Goal: Transaction & Acquisition: Purchase product/service

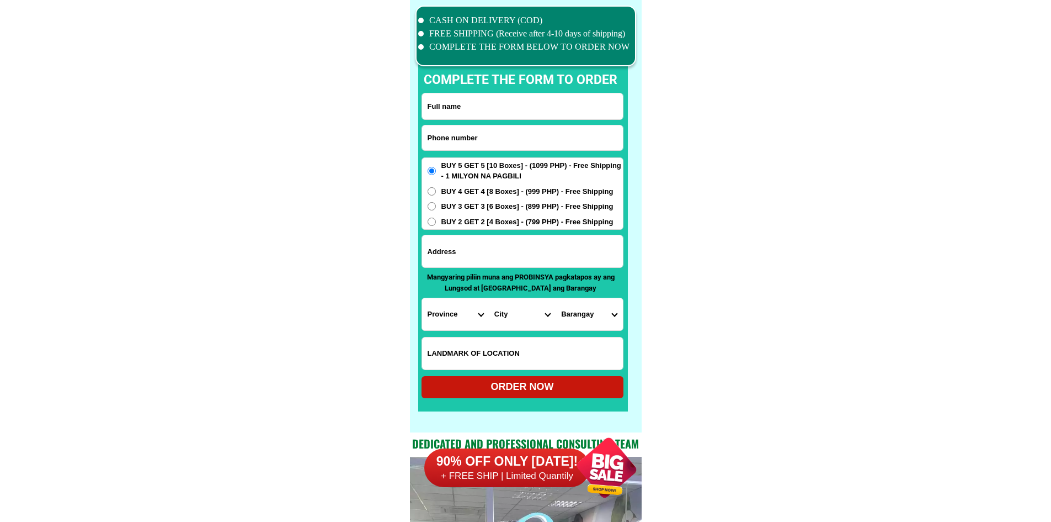
scroll to position [8579, 0]
paste input "09066264512"
type input "09066264512"
click at [476, 101] on input "Input full_name" at bounding box center [522, 106] width 201 height 26
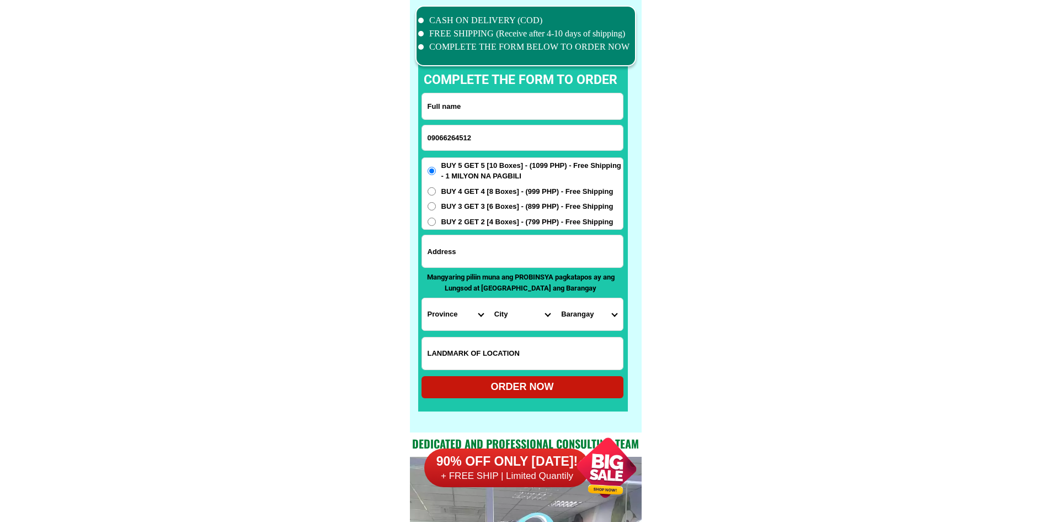
paste input "Marites Nastor"
type input "Marites Nastor"
drag, startPoint x: 535, startPoint y: 248, endPoint x: 535, endPoint y: 241, distance: 7.7
click at [535, 248] on input "Input address" at bounding box center [522, 251] width 201 height 32
paste input "address napaliong jones Isabela purok 7"
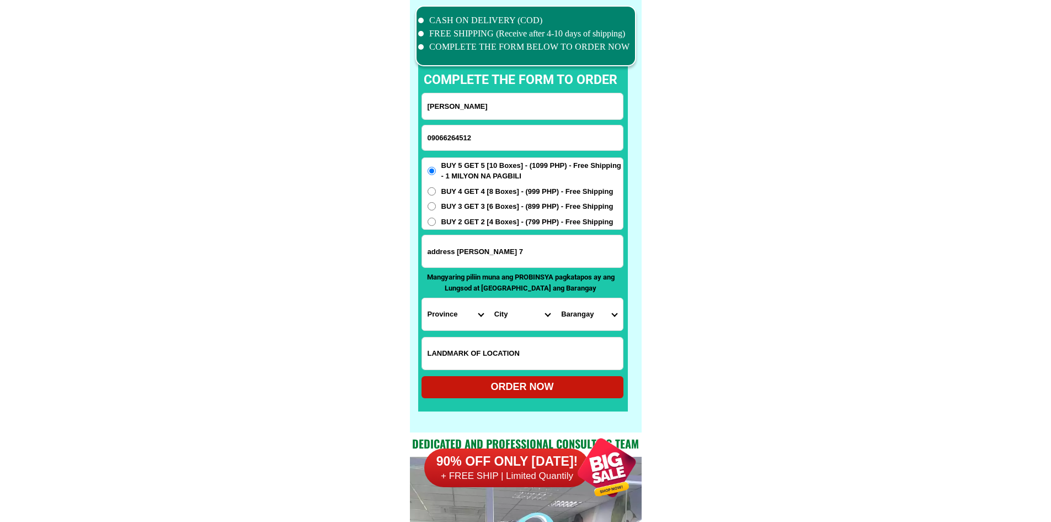
type input "address napaliong jones Isabela purok 7"
click at [532, 220] on span "BUY 2 GET 2 [4 Boxes] - (799 PHP) - Free Shipping" at bounding box center [527, 221] width 172 height 11
click at [436, 220] on input "BUY 2 GET 2 [4 Boxes] - (799 PHP) - Free Shipping" at bounding box center [432, 221] width 8 height 8
radio input "true"
click at [443, 312] on select "Province [GEOGRAPHIC_DATA] [GEOGRAPHIC_DATA] [GEOGRAPHIC_DATA] [GEOGRAPHIC_DATA…" at bounding box center [455, 314] width 67 height 32
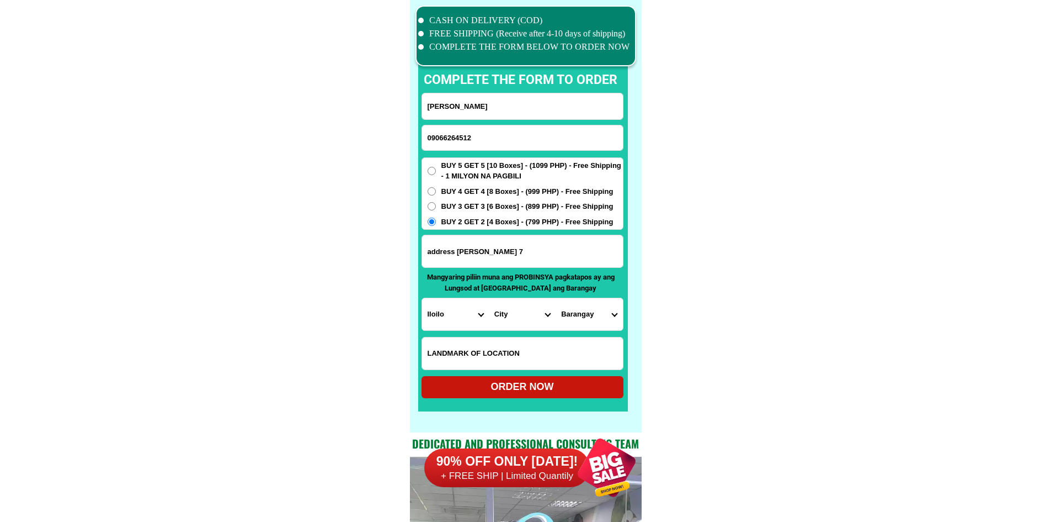
drag, startPoint x: 675, startPoint y: 322, endPoint x: 671, endPoint y: 328, distance: 7.2
click at [456, 317] on select "Province [GEOGRAPHIC_DATA] [GEOGRAPHIC_DATA] [GEOGRAPHIC_DATA] [GEOGRAPHIC_DATA…" at bounding box center [455, 314] width 67 height 32
select select "63_305"
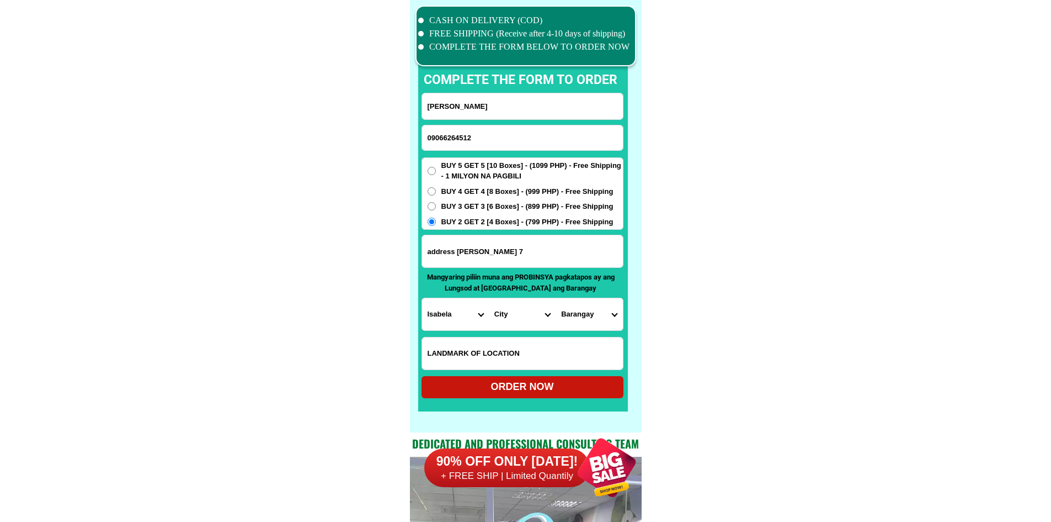
click at [534, 320] on select "City Angadanan Benito-soliven Cabagan Cauayan-city Cordon Delfin-albano Dinapig…" at bounding box center [522, 314] width 67 height 32
click at [535, 320] on select "City Angadanan Benito-soliven Cabagan Cauayan-city Cordon Delfin-albano Dinapig…" at bounding box center [522, 314] width 67 height 32
click at [536, 320] on select "City Angadanan Benito-soliven Cabagan Cauayan-city Cordon Delfin-albano Dinapig…" at bounding box center [522, 314] width 67 height 32
select select "63_3051188"
drag, startPoint x: 682, startPoint y: 318, endPoint x: 663, endPoint y: 320, distance: 18.2
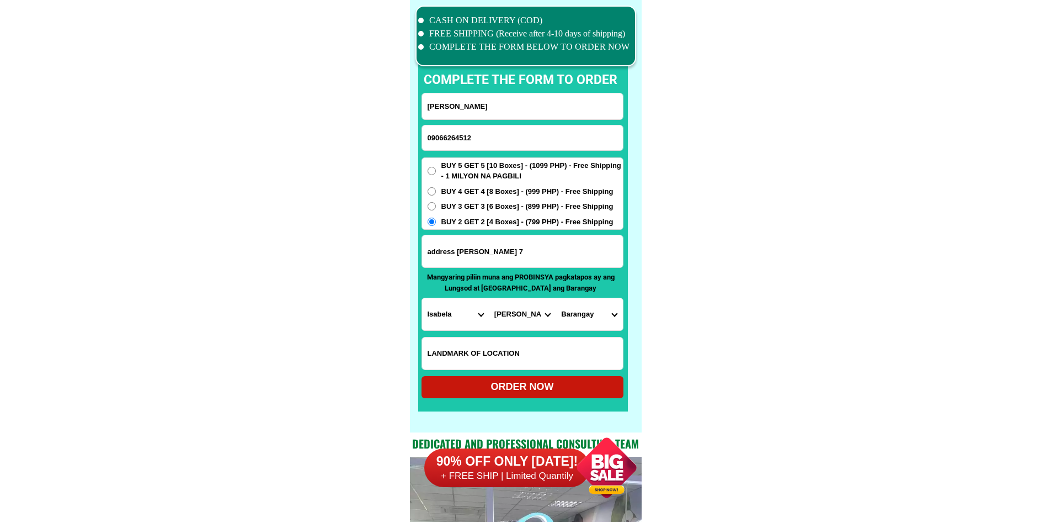
click at [582, 317] on select "Barangay Abulan Addalam Arubub Bannawag Bantay Barangay i (pob.) Barangay ii (p…" at bounding box center [589, 314] width 67 height 32
select select "63_30511882613"
click at [571, 389] on div "ORDER NOW" at bounding box center [523, 386] width 202 height 15
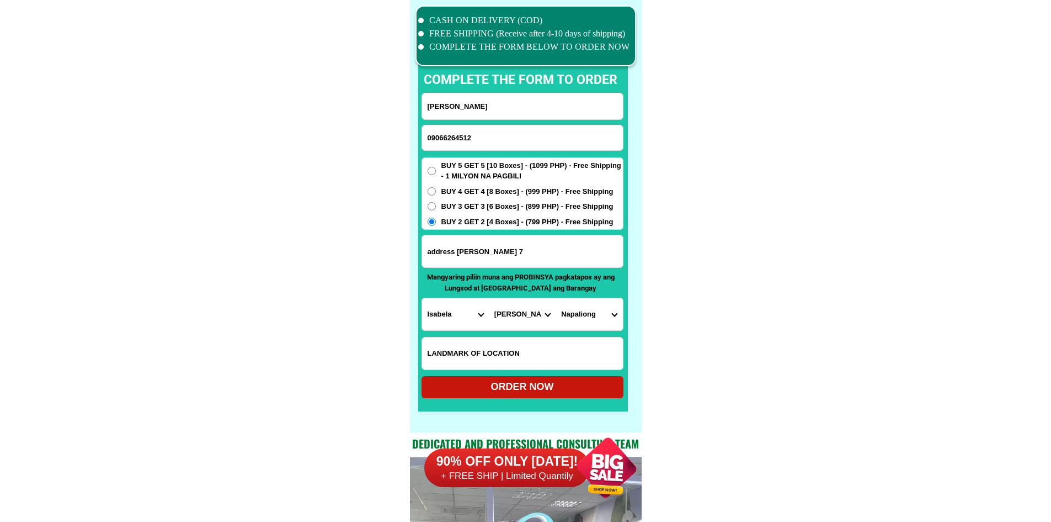
radio input "true"
click at [582, 140] on input "Input phone_number" at bounding box center [522, 137] width 201 height 25
paste input "09382336363"
type input "09382336363"
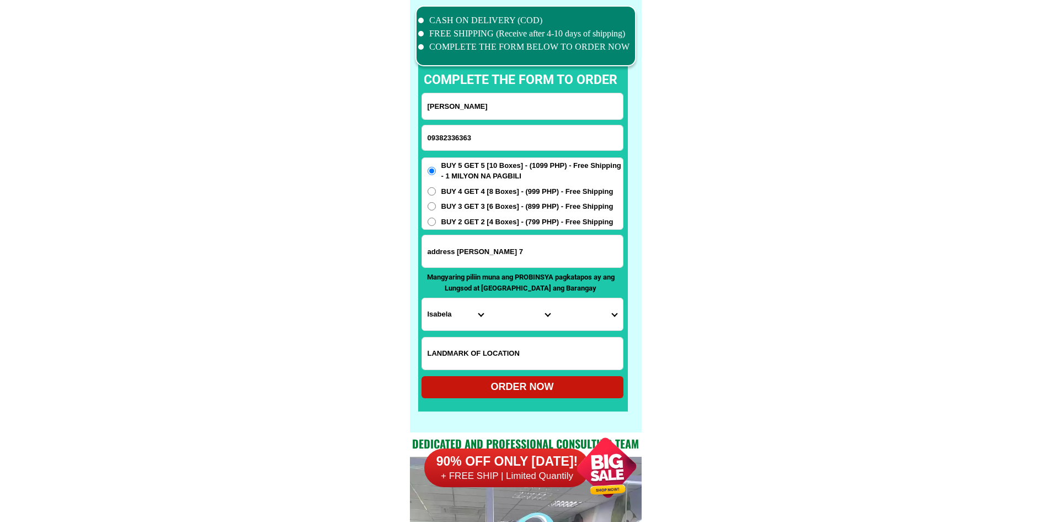
click at [503, 98] on input "Marites Nastor" at bounding box center [522, 106] width 201 height 26
paste input "Dionela Palmero"
type input "Dionela Palmero"
drag, startPoint x: 501, startPoint y: 253, endPoint x: 555, endPoint y: 251, distance: 54.7
click at [501, 253] on input "address napaliong jones Isabela purok 7" at bounding box center [522, 251] width 201 height 32
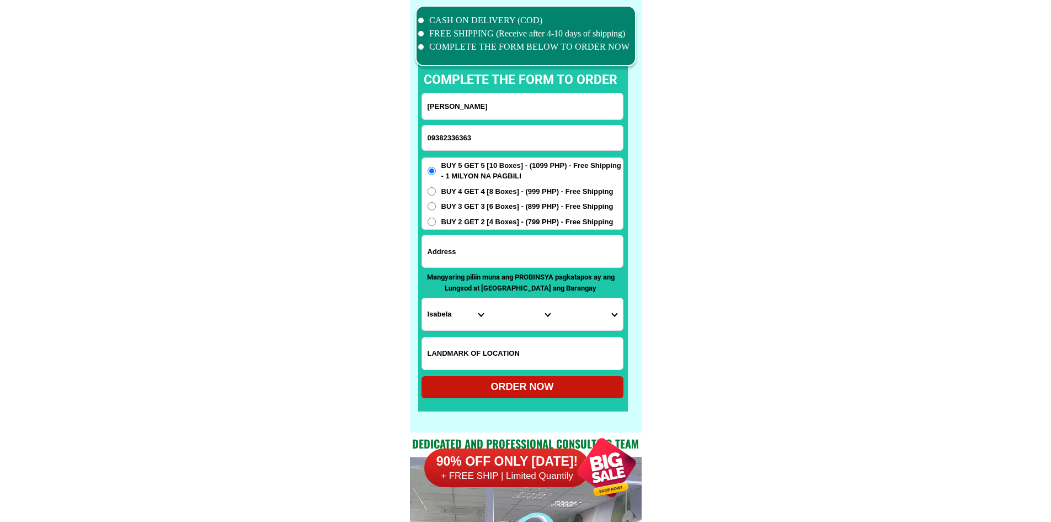
paste input "purok tahimik poblscion matanao davao sur near crosding going to agan subdividi…"
type input "purok tahimik poblscion matanao davao sur near crosding going to agan subdividi…"
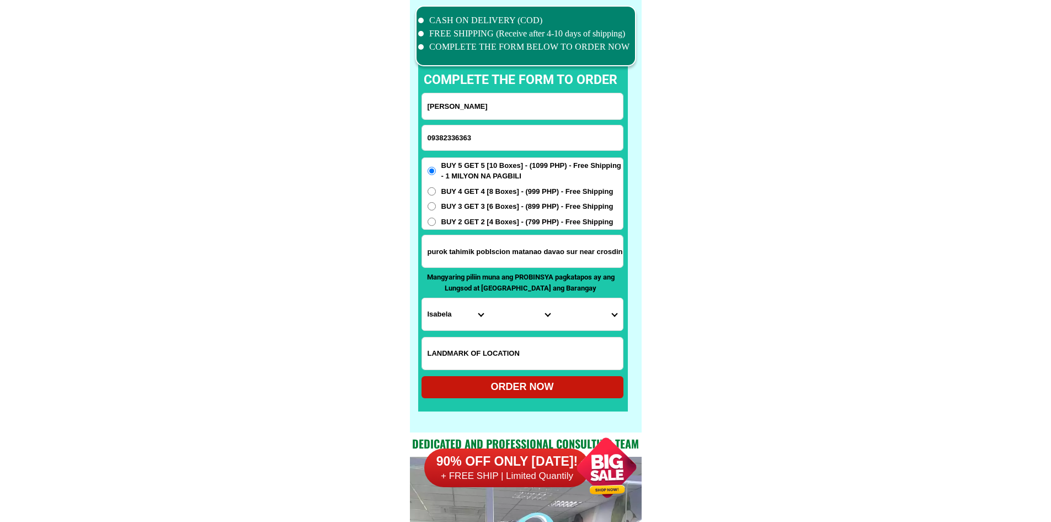
click at [466, 308] on select "Province [GEOGRAPHIC_DATA] [GEOGRAPHIC_DATA] [GEOGRAPHIC_DATA] [GEOGRAPHIC_DATA…" at bounding box center [455, 314] width 67 height 32
click at [468, 308] on select "Province [GEOGRAPHIC_DATA] [GEOGRAPHIC_DATA] [GEOGRAPHIC_DATA] [GEOGRAPHIC_DATA…" at bounding box center [455, 314] width 67 height 32
select select "63_738"
drag, startPoint x: 688, startPoint y: 312, endPoint x: 605, endPoint y: 326, distance: 84.4
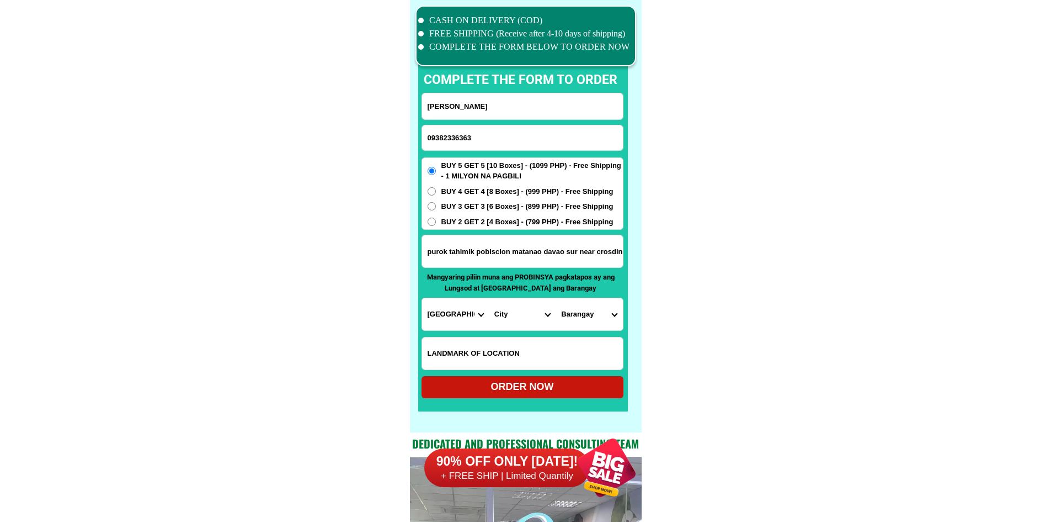
click at [514, 322] on select "City Bansalan Davao-city Davao-del-sur-hagonoy Davao-del-sur-magsaysay Davao-de…" at bounding box center [522, 314] width 67 height 32
select select "63_7382495"
click at [585, 317] on select "Barangay Asbang Asinan Bagumbayan Bangkal Buas Buri Cabligan (managa) Camanchil…" at bounding box center [589, 314] width 67 height 32
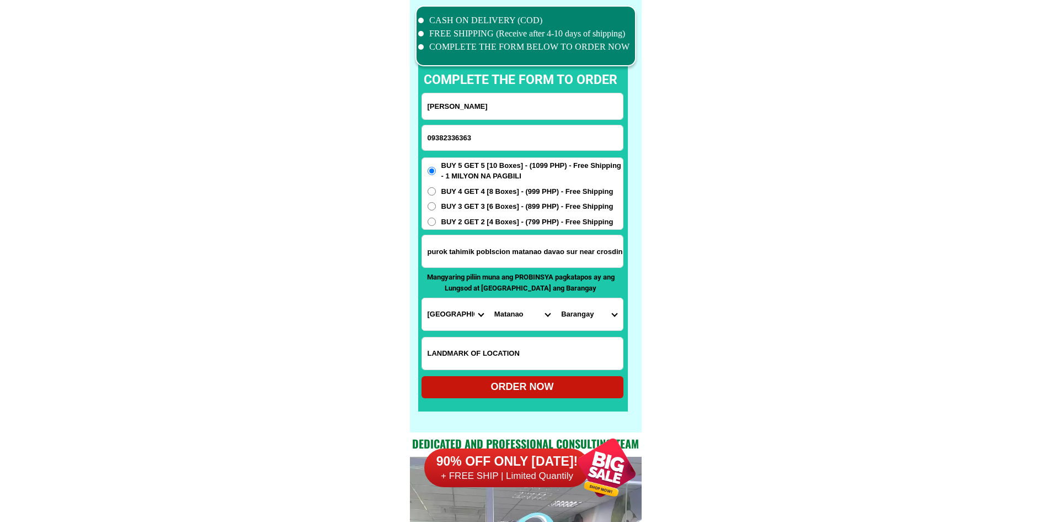
select select "63_73824959237"
click at [579, 381] on div "ORDER NOW" at bounding box center [523, 386] width 202 height 15
radio input "true"
click at [554, 125] on input "09382336363" at bounding box center [522, 137] width 201 height 25
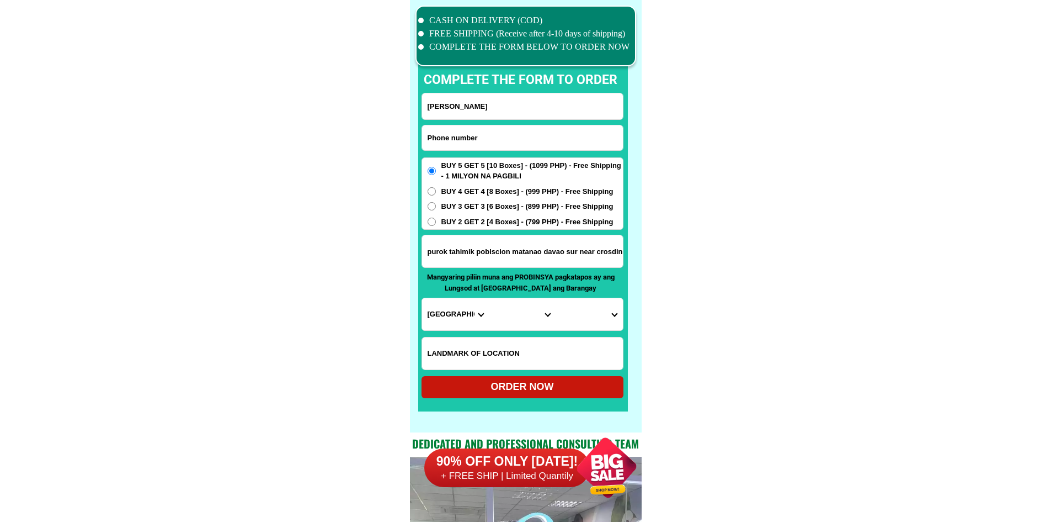
paste input "09305189098"
type input "09305189098"
drag, startPoint x: 487, startPoint y: 116, endPoint x: 483, endPoint y: 77, distance: 40.0
click at [487, 116] on input "Dionela Palmero" at bounding box center [522, 106] width 201 height 26
paste input "Ofelia Pulanco"
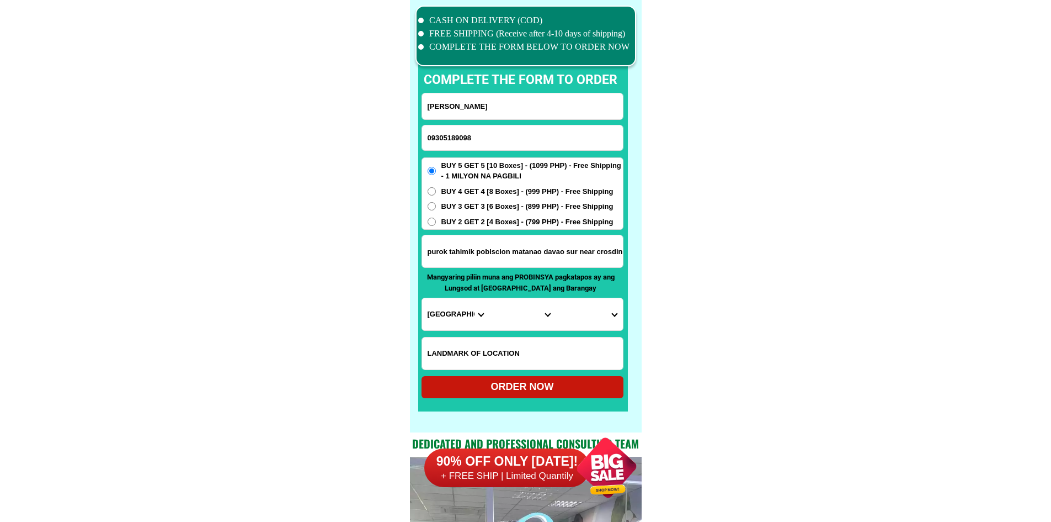
type input "Ofelia Pulanco"
drag, startPoint x: 513, startPoint y: 258, endPoint x: 509, endPoint y: 228, distance: 30.1
click at [513, 258] on input "purok tahimik poblscion matanao davao sur near crosding going to agan subdividi…" at bounding box center [522, 251] width 201 height 32
paste input "Barangay San Eigenio. Aringay la union land mark Lola Ofelia Store near d bound…"
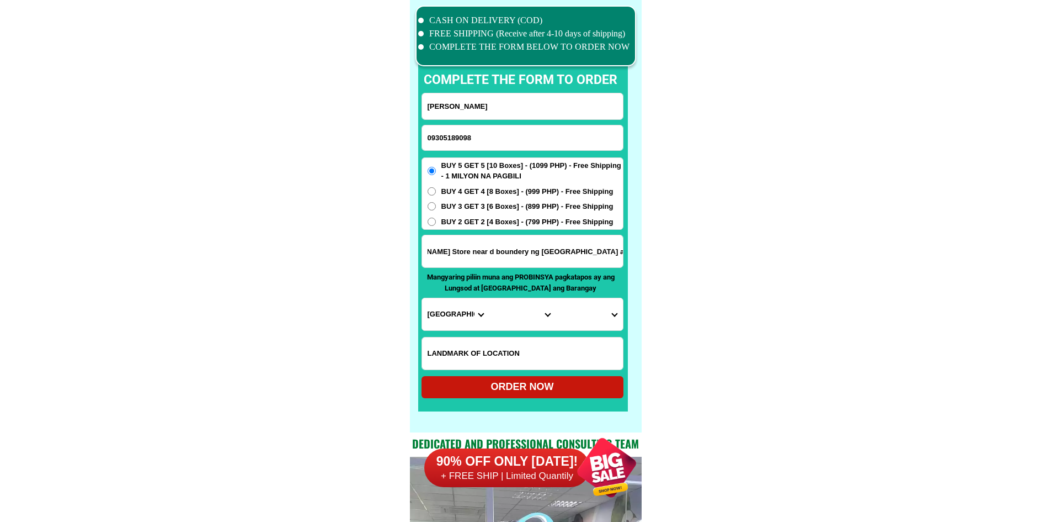
type input "Barangay San Eigenio. Aringay la union land mark Lola Ofelia Store near d bound…"
click at [501, 186] on span "BUY 4 GET 4 [8 Boxes] - (999 PHP) - Free Shipping" at bounding box center [527, 191] width 172 height 11
click at [436, 187] on input "BUY 4 GET 4 [8 Boxes] - (999 PHP) - Free Shipping" at bounding box center [432, 191] width 8 height 8
radio input "true"
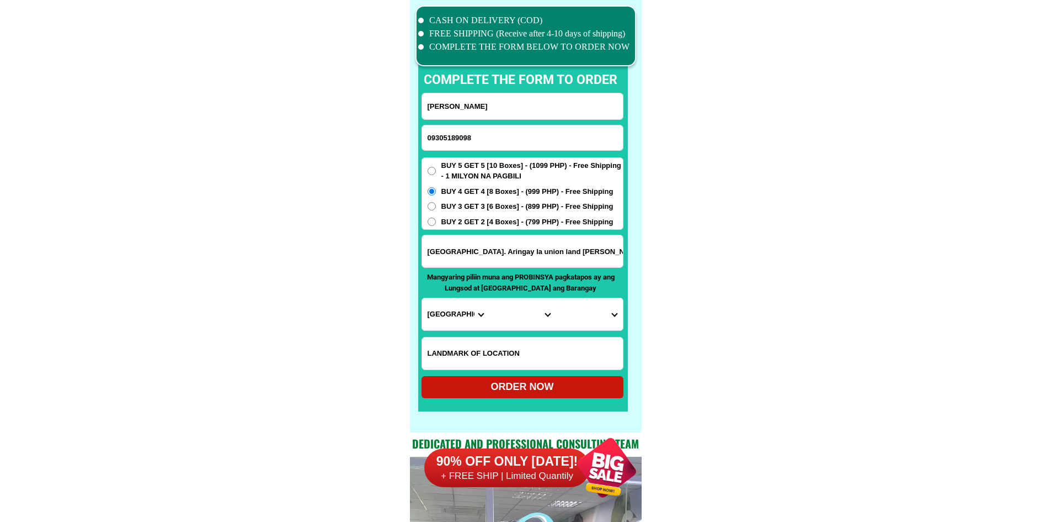
drag, startPoint x: 752, startPoint y: 266, endPoint x: 472, endPoint y: 340, distance: 288.9
click at [455, 318] on select "Province [GEOGRAPHIC_DATA] [GEOGRAPHIC_DATA] [GEOGRAPHIC_DATA] [GEOGRAPHIC_DATA…" at bounding box center [455, 314] width 67 height 32
select select "63_32"
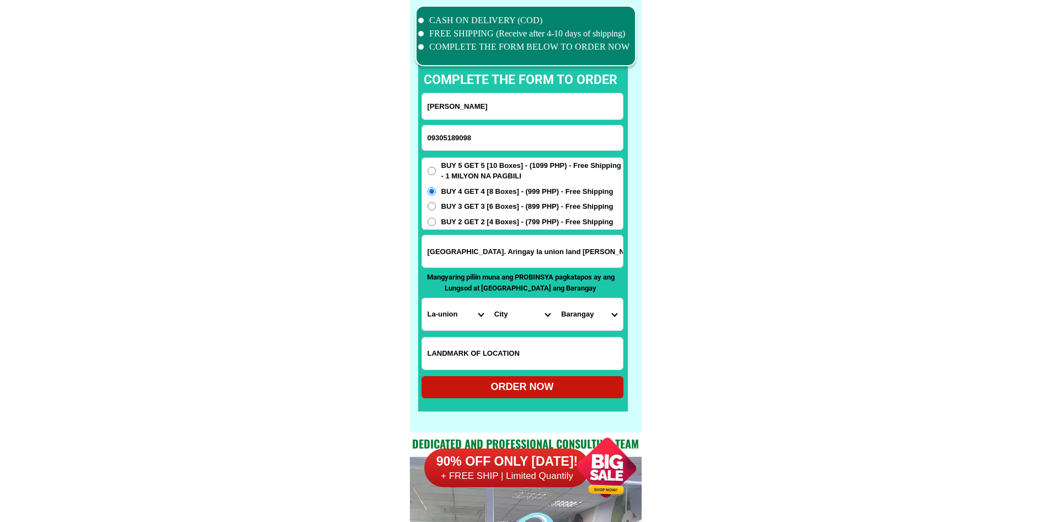
click at [531, 308] on select "City Agoo Aringay Bacnotan Bagulin Balaoan Bangar Bauang Caba La-union-burgos L…" at bounding box center [522, 314] width 67 height 32
select select "63_327937"
click at [588, 313] on select "Barangay Alaska Basca Dulao Gallano Macabato Manga Pangao-aoan east Pangao-aoan…" at bounding box center [589, 314] width 67 height 32
select select "63_32793782887"
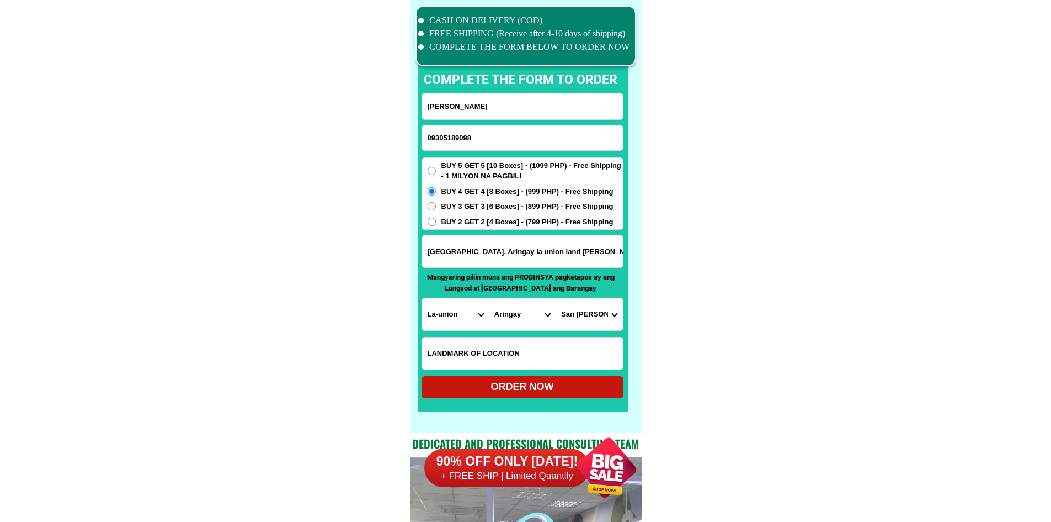
click at [546, 393] on div "ORDER NOW" at bounding box center [523, 386] width 202 height 15
type input "Barangay San Eigenio. Aringay la union land mark Lola Ofelia Store near d bound…"
radio input "true"
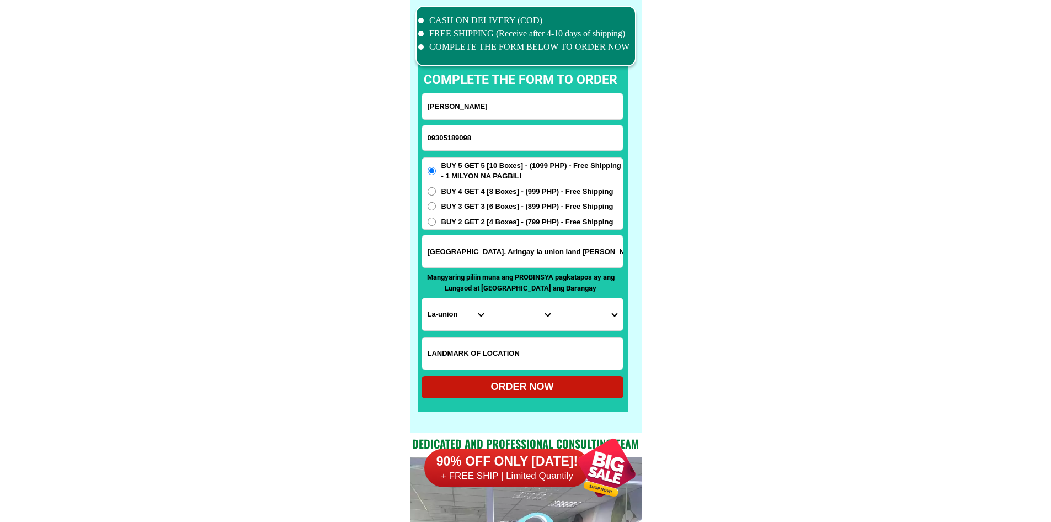
click at [431, 130] on input "09305189098" at bounding box center [522, 137] width 201 height 25
paste input "09972350186"
type input "09972350186"
click at [517, 103] on input "Ofelia Pulanco" at bounding box center [522, 106] width 201 height 26
paste input "Norma Cabatic"
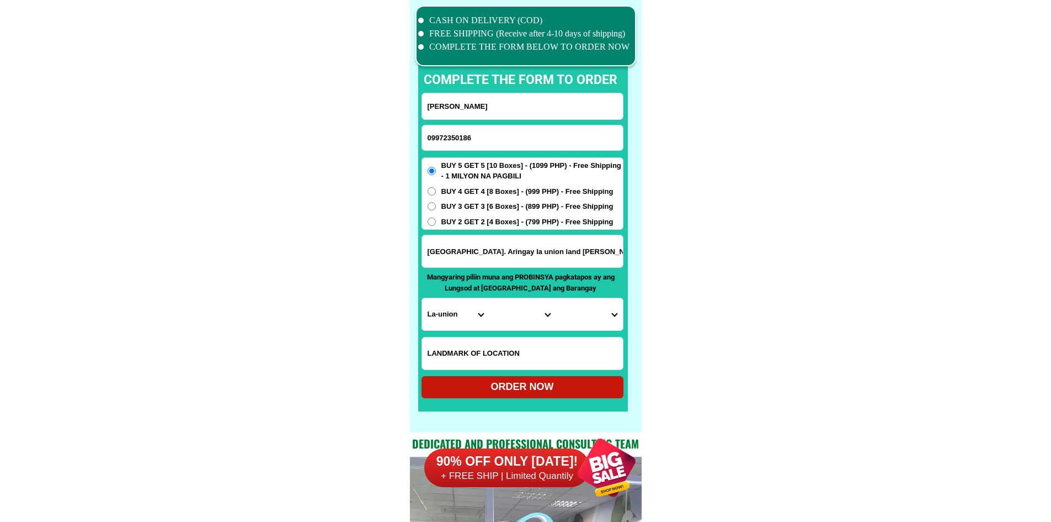
type input "Norma Cabatic"
click at [484, 253] on input "Input address" at bounding box center [522, 251] width 201 height 32
paste input "P-3. Upper,Sta Cruz, Lala, Lanao Del Norte."
type input "P-3. Upper,Sta Cruz, Lala, Lanao Del Norte."
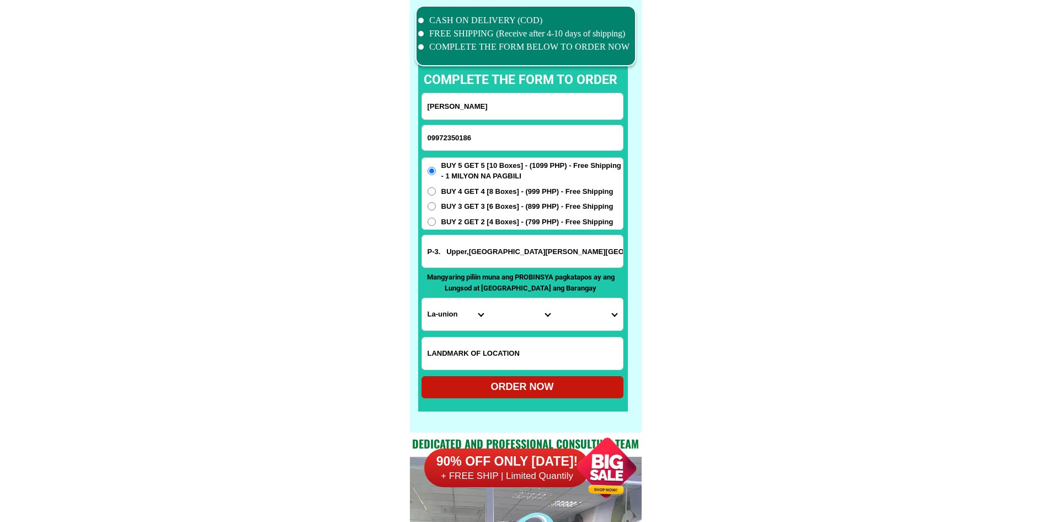
click at [453, 312] on select "Province [GEOGRAPHIC_DATA] [GEOGRAPHIC_DATA] [GEOGRAPHIC_DATA] [GEOGRAPHIC_DATA…" at bounding box center [455, 314] width 67 height 32
select select "63_691"
click at [504, 311] on select "City Bacolod Baloi Baroy Iligan-city Kauswagan Kolambugan Lala Lanao-del-norte-…" at bounding box center [522, 314] width 67 height 32
select select "63_6913974"
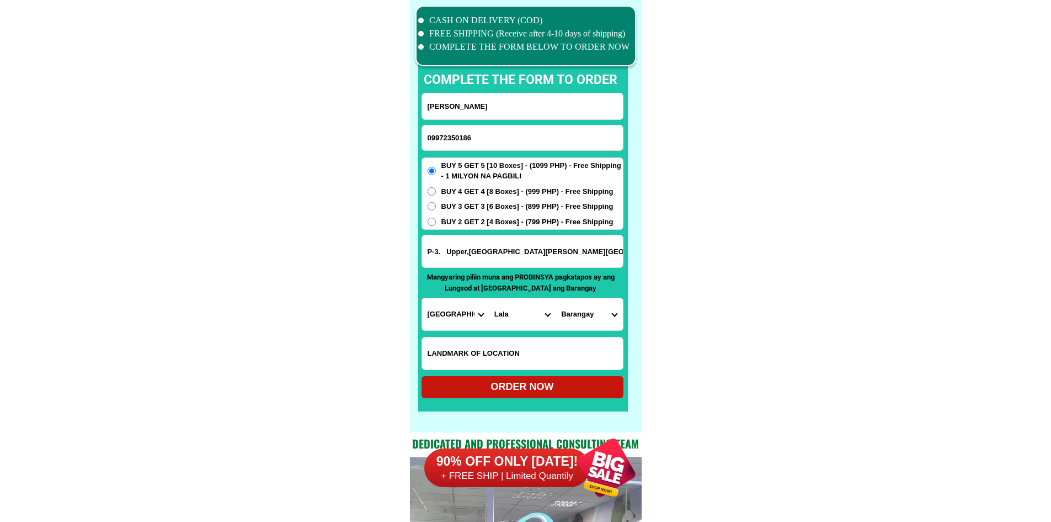
click at [582, 310] on select "Barangay Abaga Andil Cabasagan Camalan Darumawang bucana Darumawang ilaya El sa…" at bounding box center [589, 314] width 67 height 32
select select "63_69139744686"
click at [556, 298] on select "Barangay Abaga Andil Cabasagan Camalan Darumawang bucana Darumawang ilaya El sa…" at bounding box center [589, 314] width 67 height 32
click at [560, 389] on div "ORDER NOW" at bounding box center [523, 386] width 202 height 15
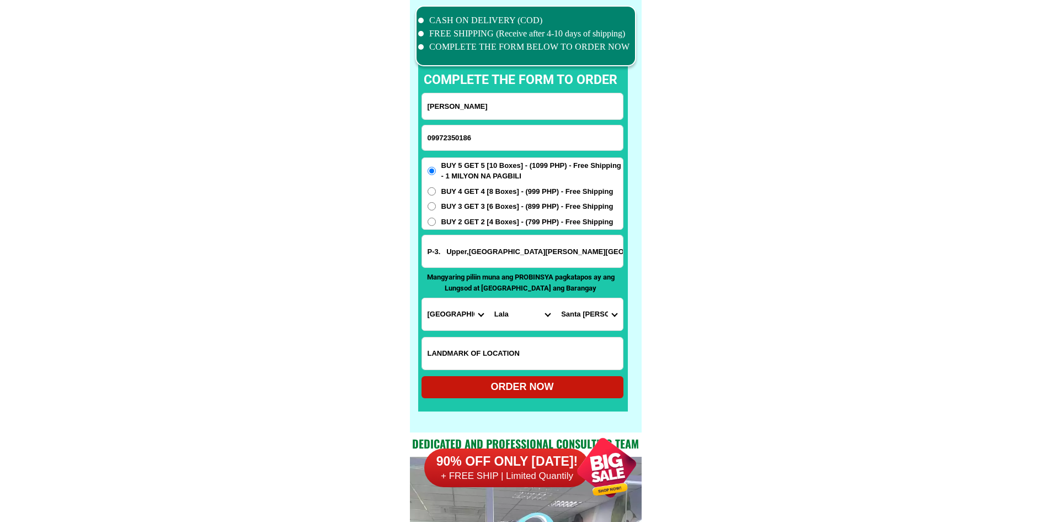
radio input "true"
drag, startPoint x: 477, startPoint y: 135, endPoint x: 502, endPoint y: 116, distance: 31.5
click at [477, 135] on input "Input phone_number" at bounding box center [522, 137] width 201 height 25
paste input "09352639982"
type input "09352639982"
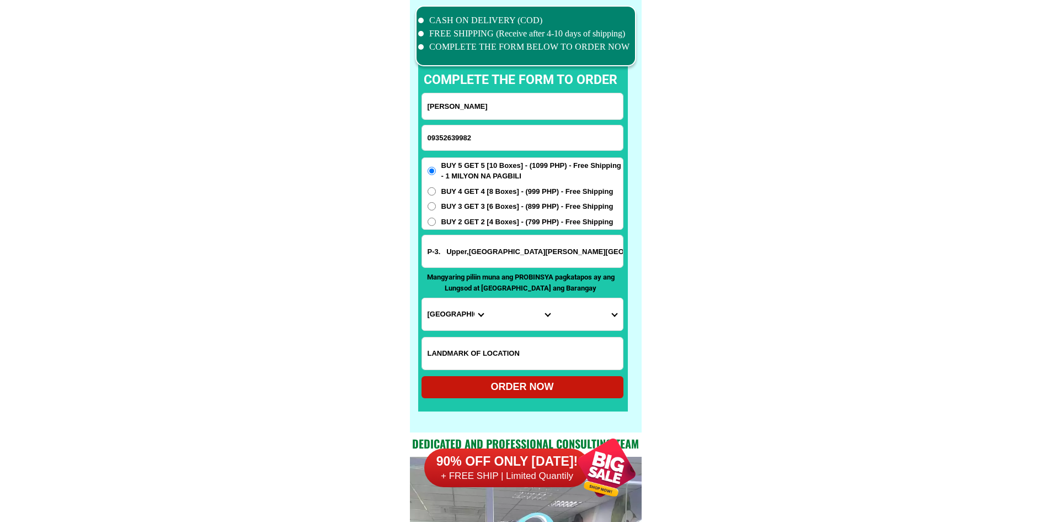
click at [498, 107] on input "Input full_name" at bounding box center [522, 106] width 201 height 26
paste input "Carmela Lopez"
type input "Carmela Lopez"
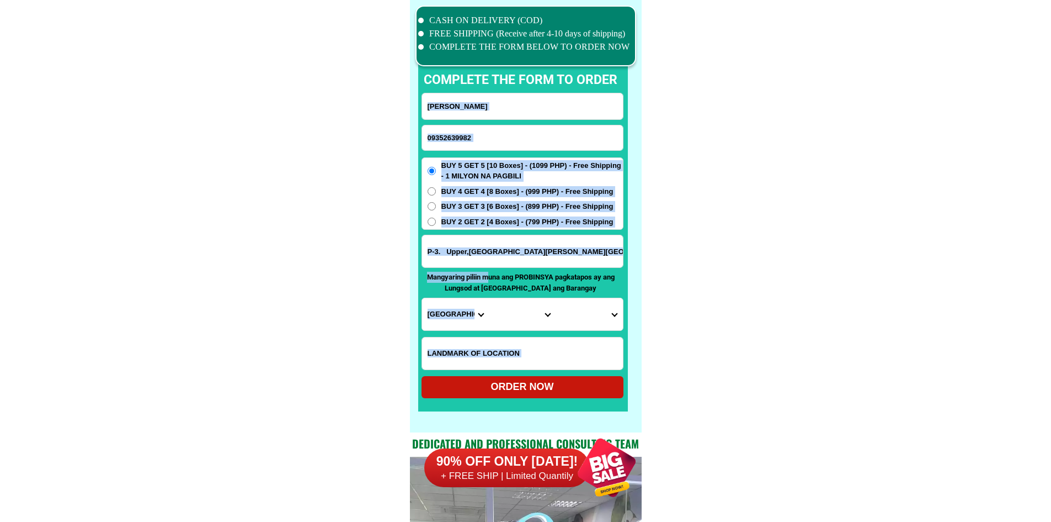
click at [488, 272] on div "CASH ON DELIVERY (COD) FREE SHIPPING (Receive after 4-10 days of shipping) COMP…" at bounding box center [526, 216] width 232 height 432
click at [486, 252] on input "P-3. Upper,Sta Cruz, Lala, Lanao Del Norte." at bounding box center [522, 251] width 201 height 32
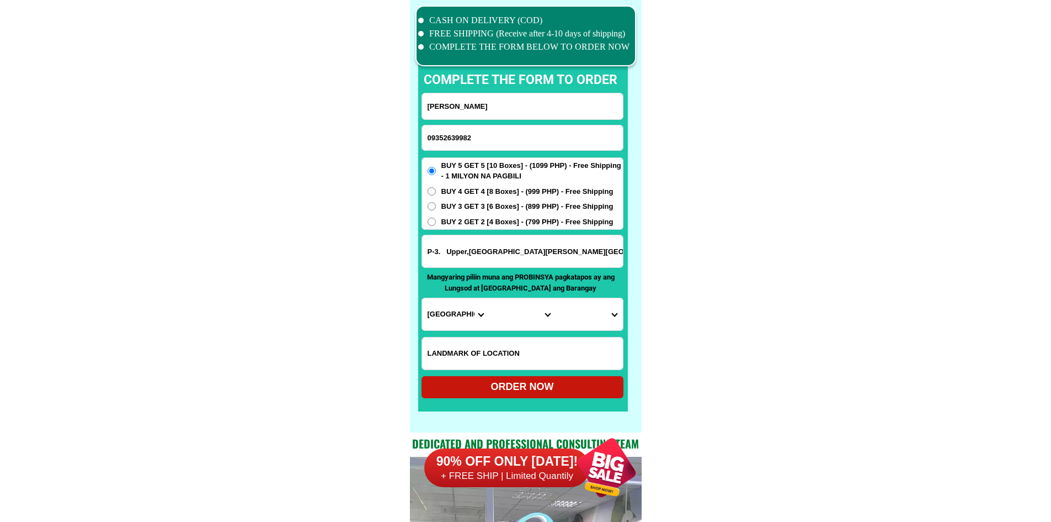
paste input "Tinago 1 Poblacion 1 Dumaguete Blind Massage , Dumaguete city Negros Oriental"
type input "Tinago 1 Poblacion 1 Dumaguete Blind Massage , Dumaguete city Negros Oriental"
drag, startPoint x: 702, startPoint y: 265, endPoint x: 453, endPoint y: 302, distance: 252.1
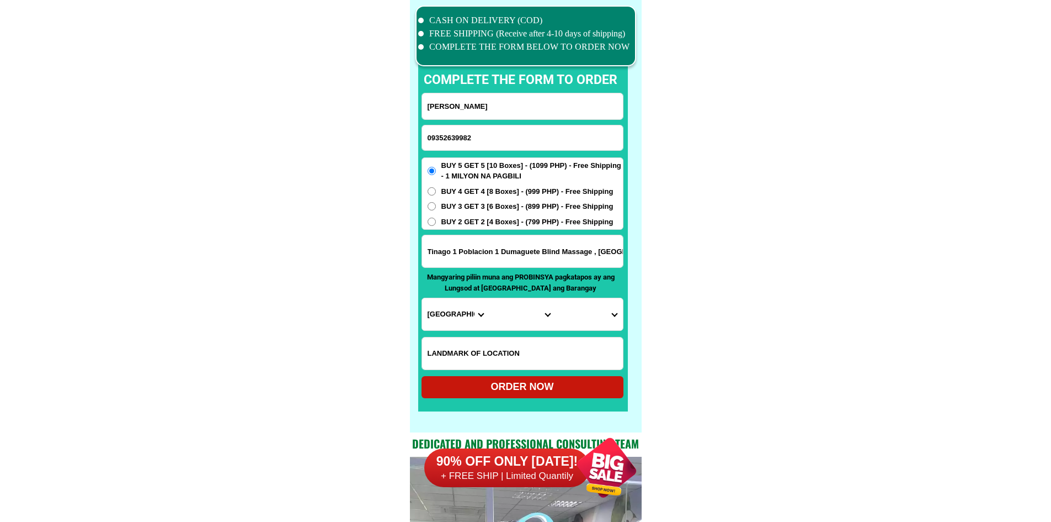
click at [417, 308] on div "CASH ON DELIVERY (COD) FREE SHIPPING (Receive after 4-10 days of shipping) COMP…" at bounding box center [526, 216] width 232 height 432
click at [424, 311] on select "Province [GEOGRAPHIC_DATA] [GEOGRAPHIC_DATA] [GEOGRAPHIC_DATA] [GEOGRAPHIC_DATA…" at bounding box center [455, 314] width 67 height 32
click at [422, 298] on select "Province [GEOGRAPHIC_DATA] [GEOGRAPHIC_DATA] [GEOGRAPHIC_DATA] [GEOGRAPHIC_DATA…" at bounding box center [455, 314] width 67 height 32
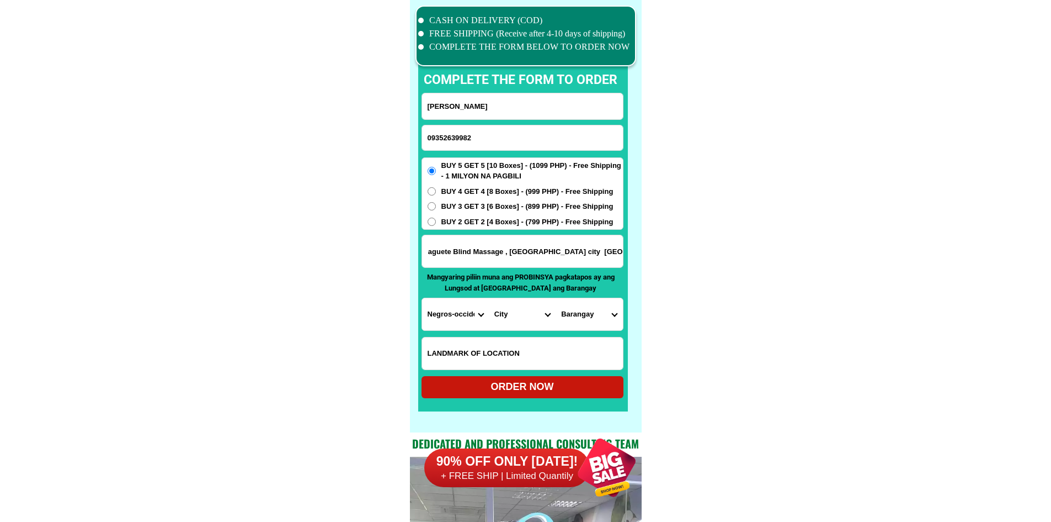
drag, startPoint x: 758, startPoint y: 264, endPoint x: 780, endPoint y: 267, distance: 22.9
click at [460, 325] on select "Province [GEOGRAPHIC_DATA] [GEOGRAPHIC_DATA] [GEOGRAPHIC_DATA] [GEOGRAPHIC_DATA…" at bounding box center [455, 314] width 67 height 32
select select "63_411"
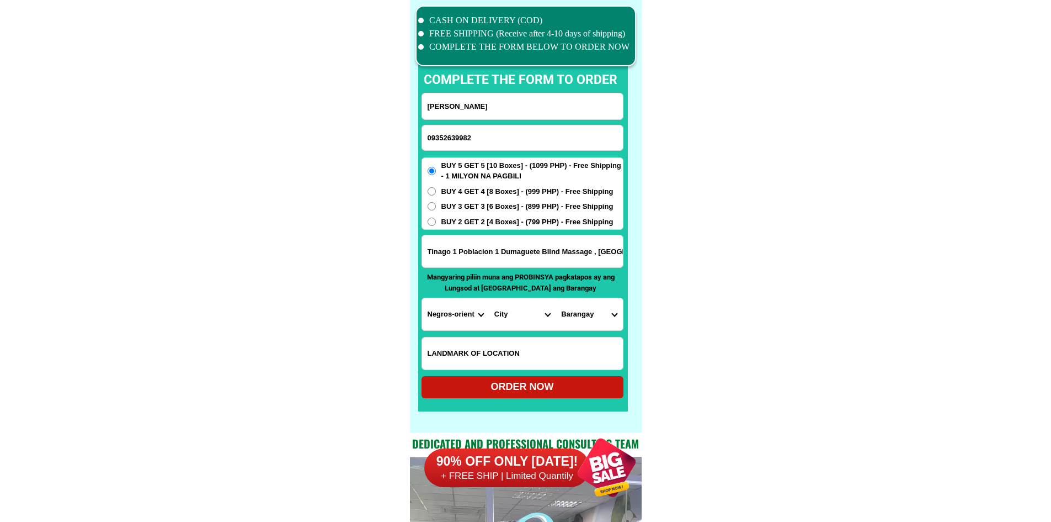
drag, startPoint x: 574, startPoint y: 258, endPoint x: 684, endPoint y: 265, distance: 110.6
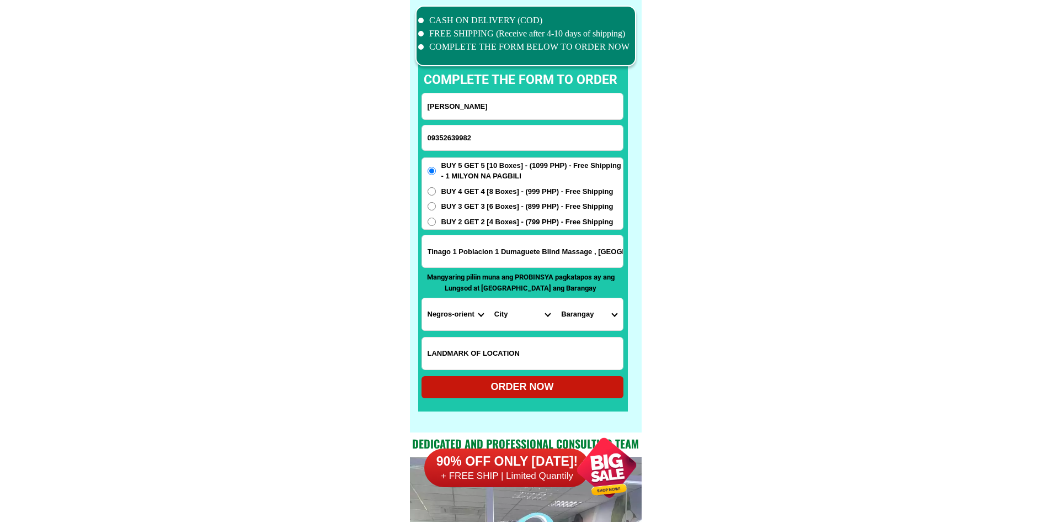
click at [532, 311] on select "City Amlan Ayungon Bacong Bais-city Basay Bayawan-city Bindoy Canlaon-city Daui…" at bounding box center [522, 314] width 67 height 32
select select "63_4117242"
drag, startPoint x: 753, startPoint y: 324, endPoint x: 737, endPoint y: 324, distance: 15.5
click at [597, 310] on select "Barangay Bagacay Bajumpandan Balugo Banilad Bantayan Batinguel Bunao Cadawinona…" at bounding box center [589, 314] width 67 height 32
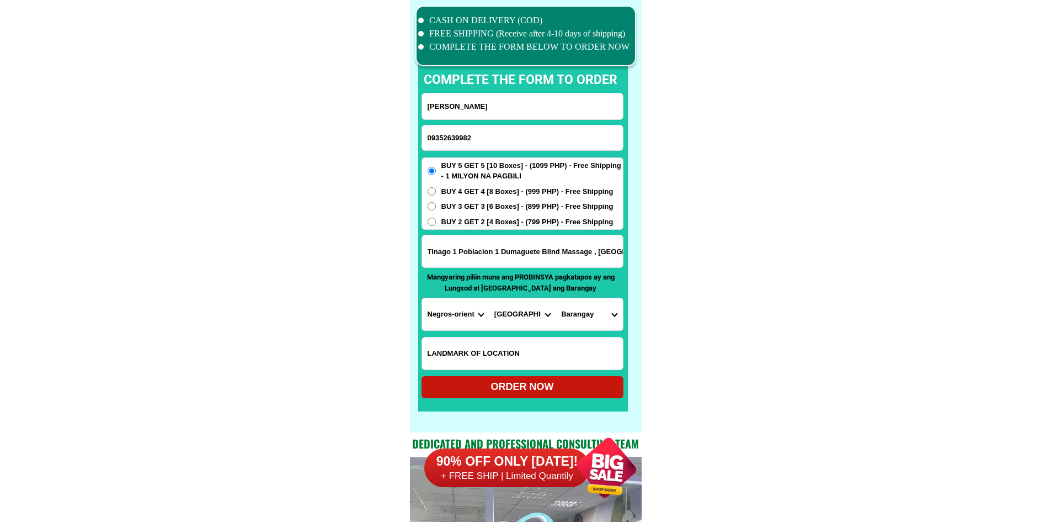
click at [597, 310] on select "Barangay Bagacay Bajumpandan Balugo Banilad Bantayan Batinguel Bunao Cadawinona…" at bounding box center [589, 314] width 67 height 32
select select "63_41172425646"
click at [556, 392] on div "ORDER NOW" at bounding box center [523, 386] width 202 height 15
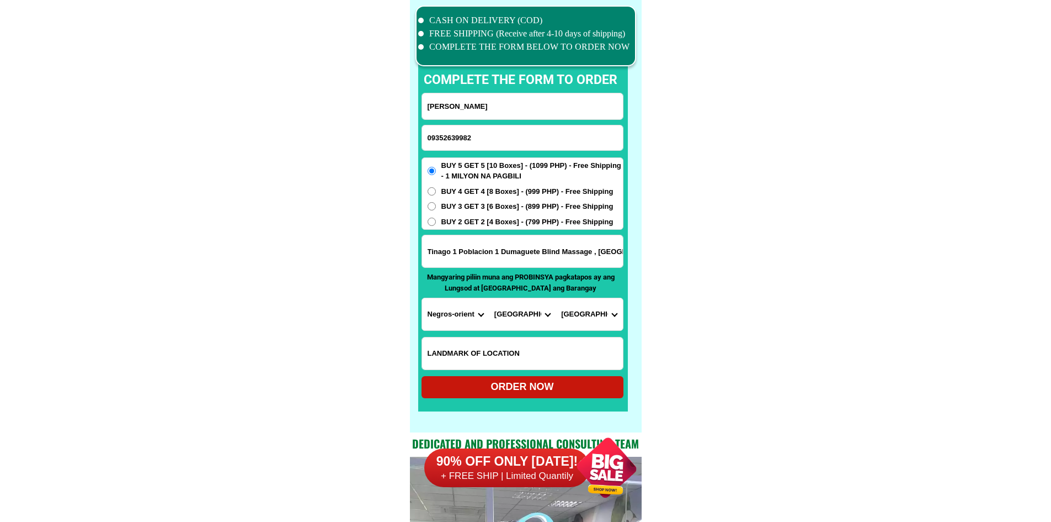
type input "Tinago 1 Poblacion 1 Dumaguete Blind Massage , Dumaguete city Negros Oriental"
radio input "true"
drag, startPoint x: 472, startPoint y: 141, endPoint x: 555, endPoint y: 86, distance: 98.7
click at [472, 141] on input "Input phone_number" at bounding box center [522, 137] width 201 height 25
paste input "09933565563"
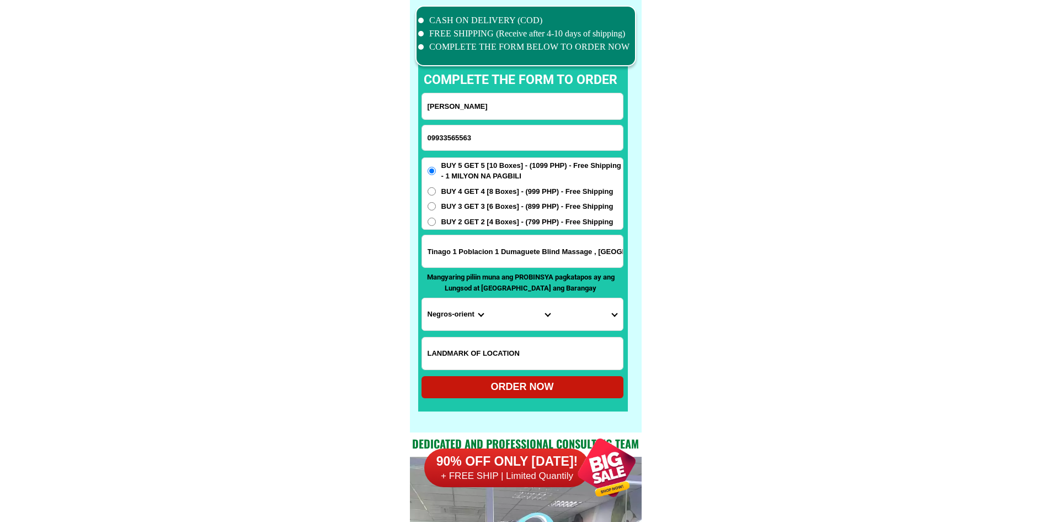
type input "09933565563"
click at [569, 95] on input "Carmela Lopez" at bounding box center [522, 106] width 201 height 26
paste input "Remedios Alcantara Abanes"
type input "Remedios Alcantara Abanes"
click at [511, 242] on input "Input address" at bounding box center [522, 251] width 201 height 32
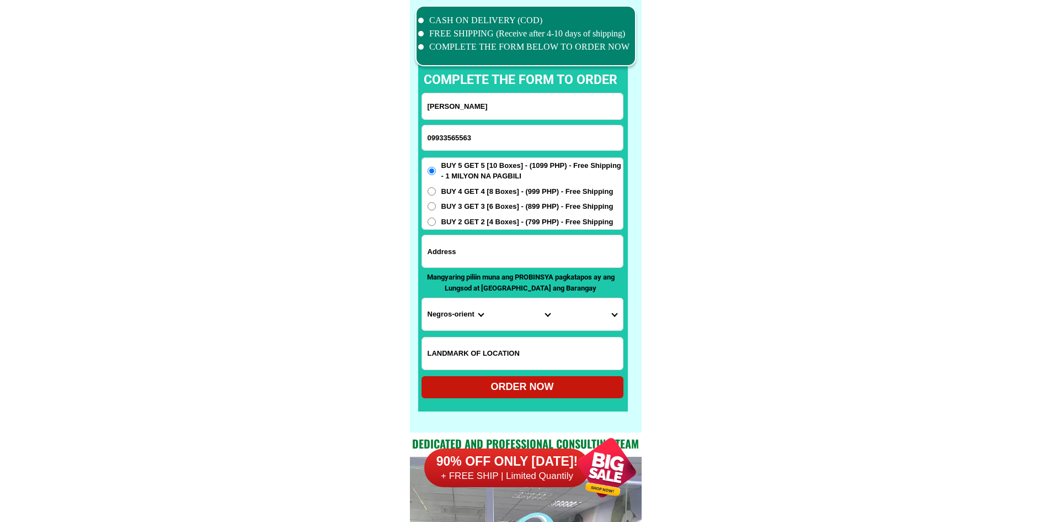
paste input "Baras canamam camarines sur zone 5 Baras"
type input "Baras canamam camarines sur zone 5 Baras"
drag, startPoint x: 735, startPoint y: 281, endPoint x: 732, endPoint y: 288, distance: 7.2
click at [458, 307] on select "Province [GEOGRAPHIC_DATA] [GEOGRAPHIC_DATA] [GEOGRAPHIC_DATA] [GEOGRAPHIC_DATA…" at bounding box center [455, 314] width 67 height 32
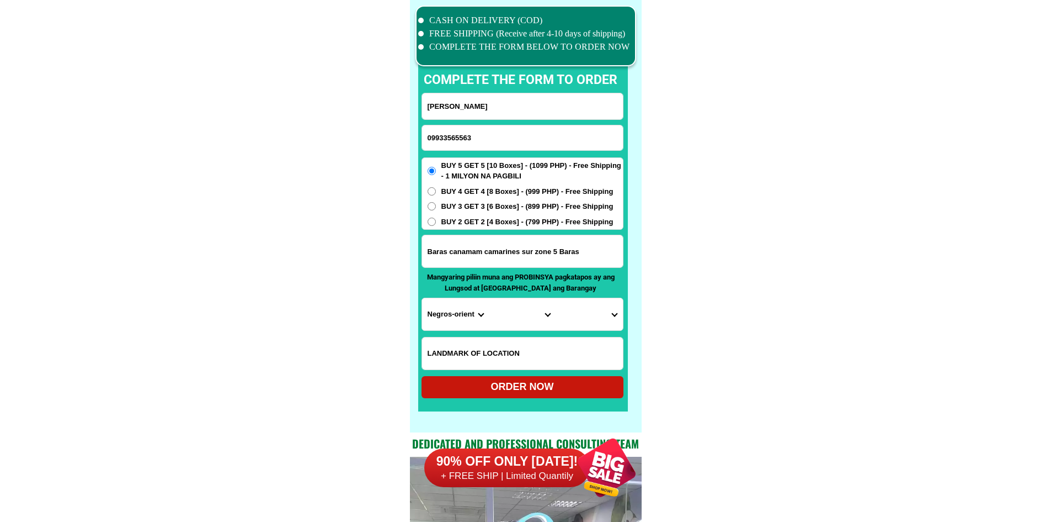
select select "63_374"
click at [422, 298] on select "Province [GEOGRAPHIC_DATA] [GEOGRAPHIC_DATA] [GEOGRAPHIC_DATA] [GEOGRAPHIC_DATA…" at bounding box center [455, 314] width 67 height 32
click at [519, 320] on select "City Baao Balatan Bombon Buhi [PERSON_NAME][GEOGRAPHIC_DATA] Calabanga [GEOGRAP…" at bounding box center [522, 314] width 67 height 32
select select "63_3744734"
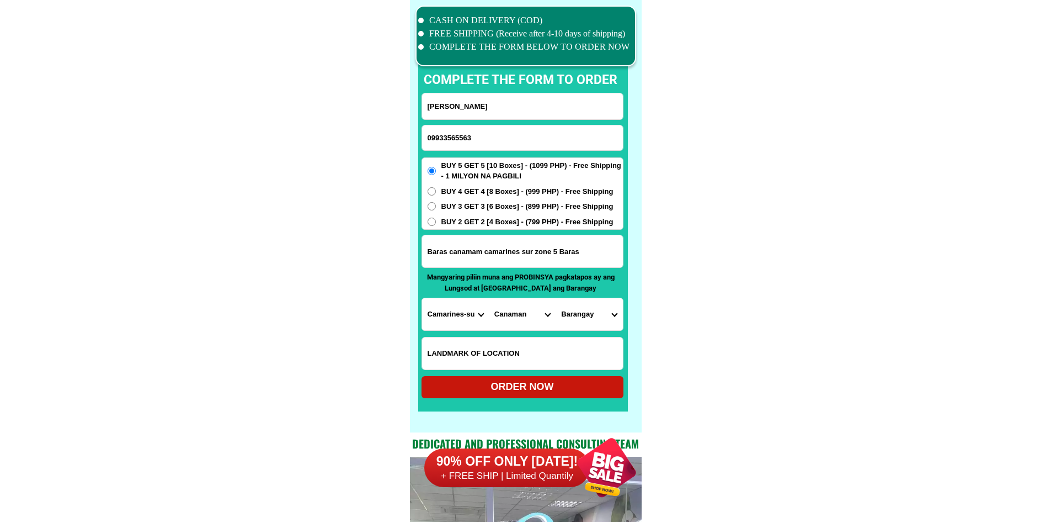
click at [593, 321] on select "Barangay Baras (pob.) Del rosario Dinaga (pob.) Fundado Haring Iquin Linaga Man…" at bounding box center [589, 314] width 67 height 32
select select "63_37447349513"
click at [583, 397] on div "ORDER NOW" at bounding box center [523, 387] width 202 height 22
radio input "true"
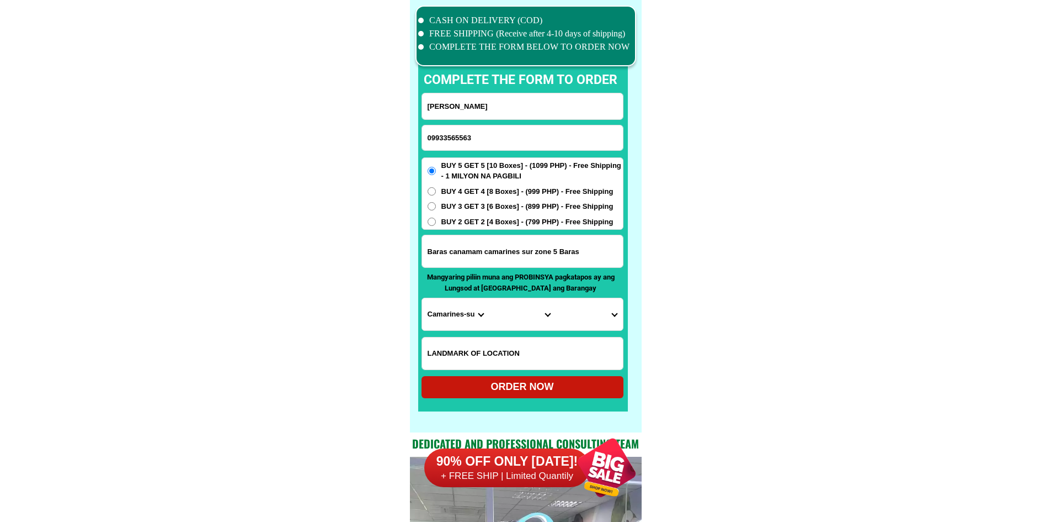
drag, startPoint x: 455, startPoint y: 142, endPoint x: 505, endPoint y: 114, distance: 56.8
click at [455, 142] on input "09933565563" at bounding box center [522, 137] width 201 height 25
paste input "09235975033"
type input "09235975033"
click at [490, 105] on input "Input full_name" at bounding box center [522, 106] width 201 height 26
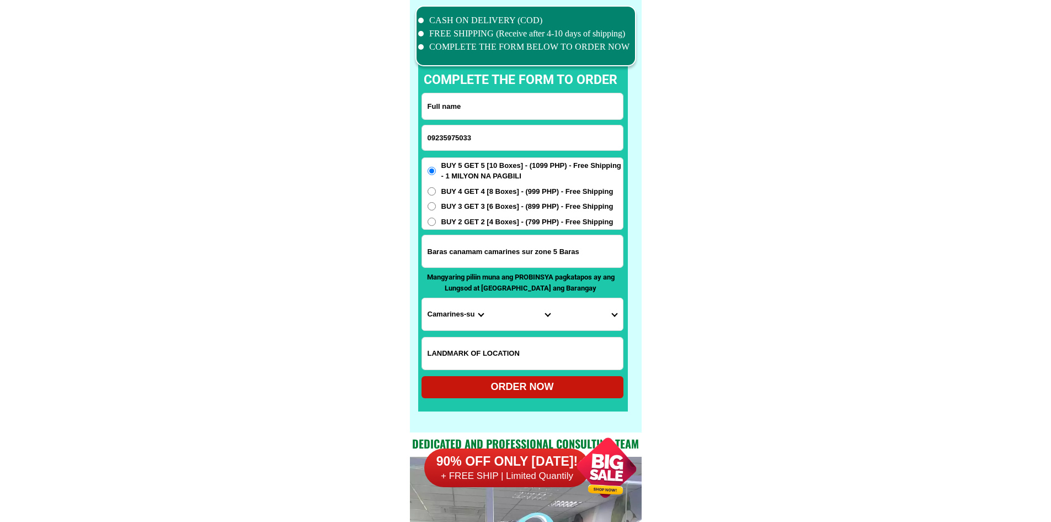
paste input "Lis C Vasquez"
type input "Lis C Vasquez"
click at [502, 247] on input "Input address" at bounding box center [522, 251] width 201 height 32
paste input "address purok bayabas Barangay tabunok hilogos leyte"
type input "address purok bayabas Barangay tabunok hilogos leyte"
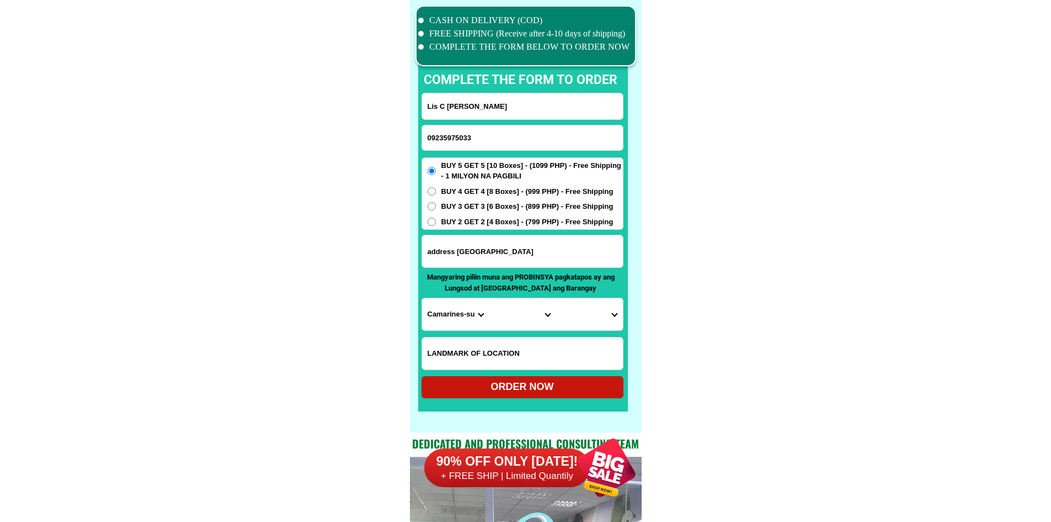
click at [450, 308] on select "Province [GEOGRAPHIC_DATA] [GEOGRAPHIC_DATA] [GEOGRAPHIC_DATA] [GEOGRAPHIC_DATA…" at bounding box center [455, 314] width 67 height 32
select select "63_199"
click at [511, 319] on select "City Abuyog Alangalang Albuera Babatngon Barugo Baybay-city Burauen Calubian Ca…" at bounding box center [522, 314] width 67 height 32
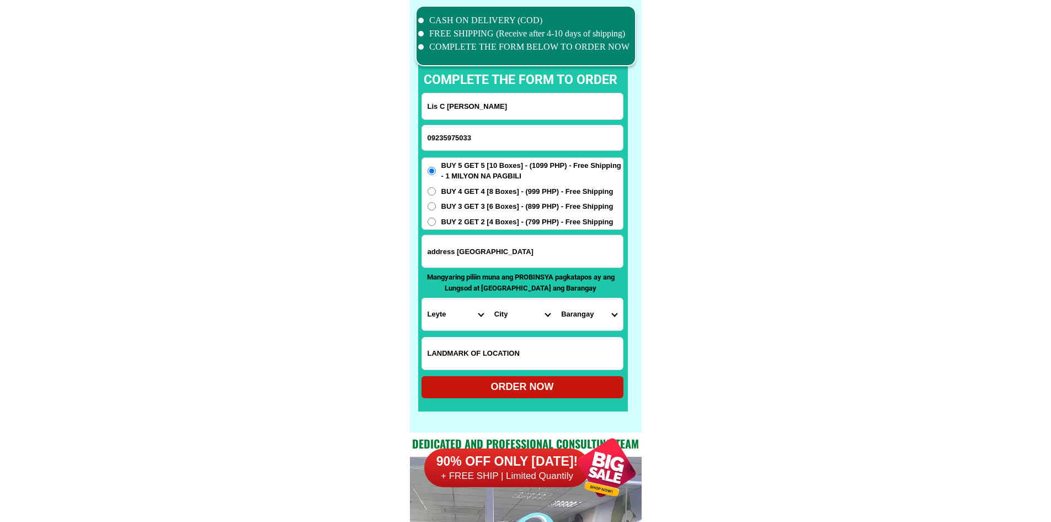
select select "63_1996212"
drag, startPoint x: 668, startPoint y: 324, endPoint x: 655, endPoint y: 325, distance: 13.3
click at [576, 313] on select "Barangay Agutayan Atabay Baas Bagong lipunan Bagumbayan Baliw Bantigue Bon-ot B…" at bounding box center [589, 314] width 67 height 32
select select "63_19962129533"
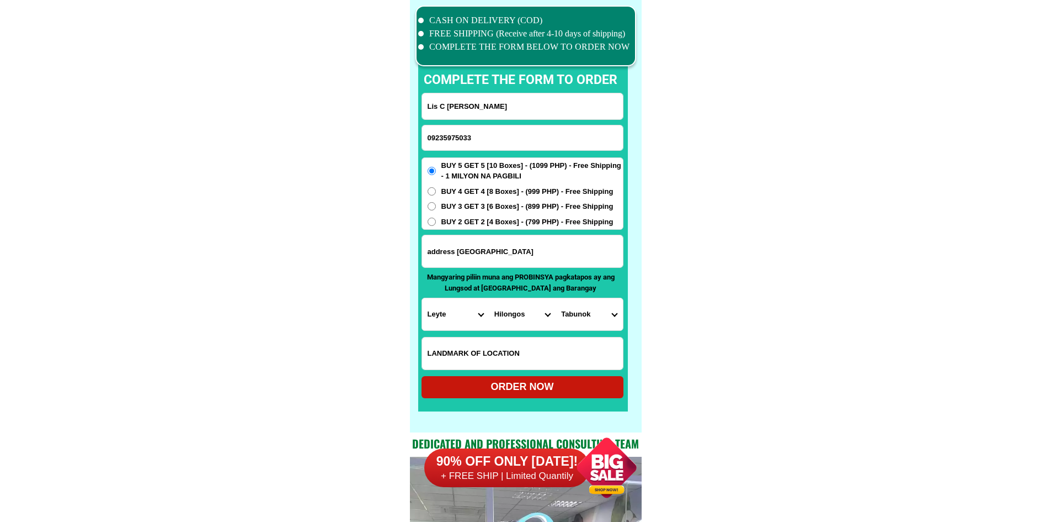
click at [566, 382] on div "ORDER NOW" at bounding box center [523, 386] width 202 height 15
type input "address purok bayabas Barangay tabunok hilogos leyte"
radio input "true"
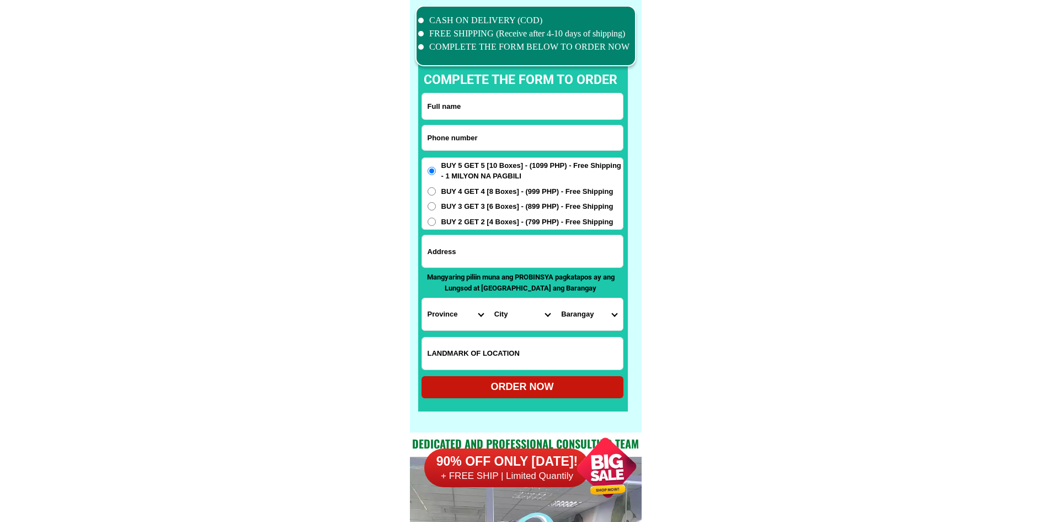
click at [460, 146] on input "Input phone_number" at bounding box center [522, 137] width 201 height 25
paste input "09214384659"
type input "09214384659"
click at [540, 106] on input "Input full_name" at bounding box center [522, 106] width 201 height 26
paste input "Natalia Gamboa Balatbat"
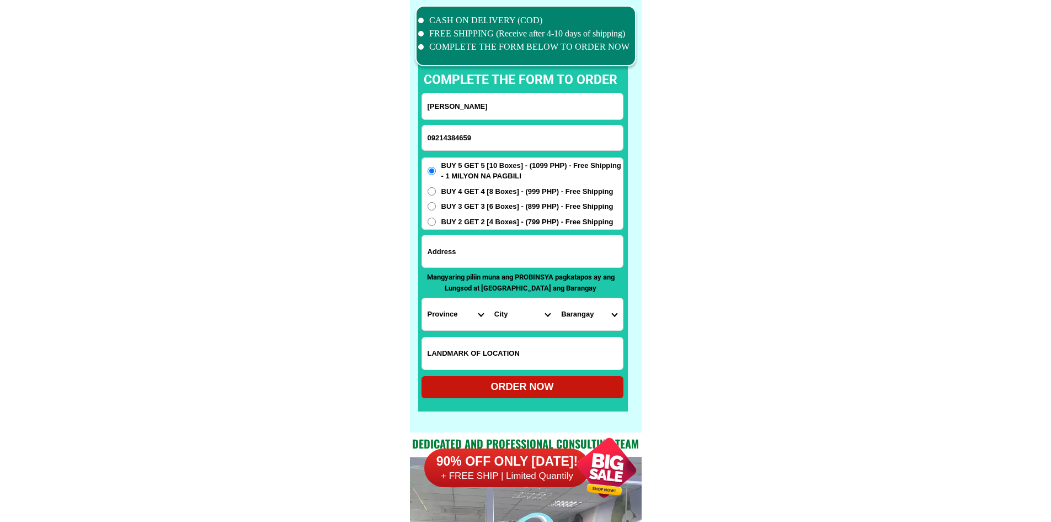
type input "Natalia Gamboa Balatbat"
drag, startPoint x: 536, startPoint y: 254, endPoint x: 650, endPoint y: 260, distance: 113.8
click at [536, 254] on input "Input address" at bounding box center [522, 251] width 201 height 32
paste input "Natalia Balatbat Purok 6; Guemasan Subdivision Arayat ,Pampanga"
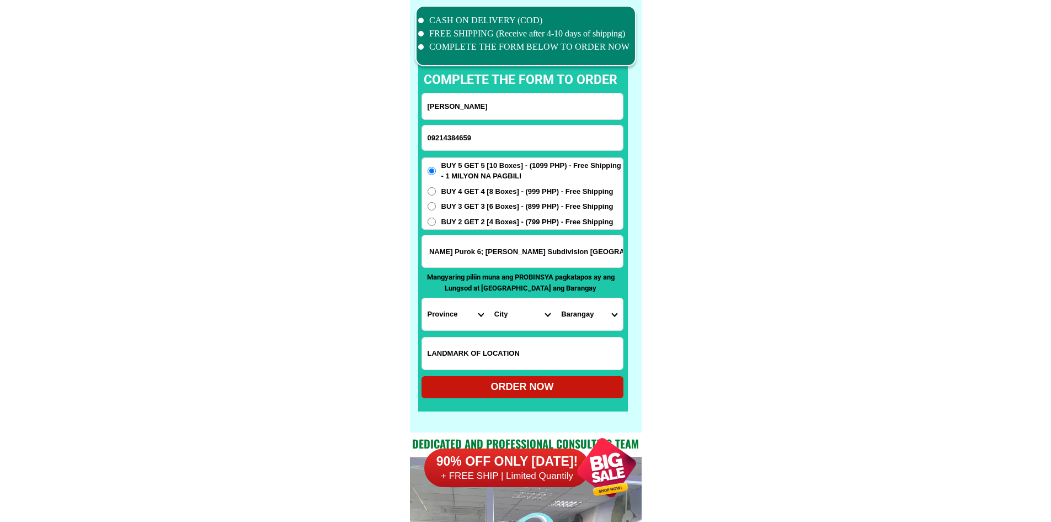
type input "Natalia Balatbat Purok 6; Guemasan Subdivision Arayat ,Pampanga"
drag, startPoint x: 765, startPoint y: 276, endPoint x: 742, endPoint y: 288, distance: 26.4
drag, startPoint x: 618, startPoint y: 258, endPoint x: 765, endPoint y: 270, distance: 147.8
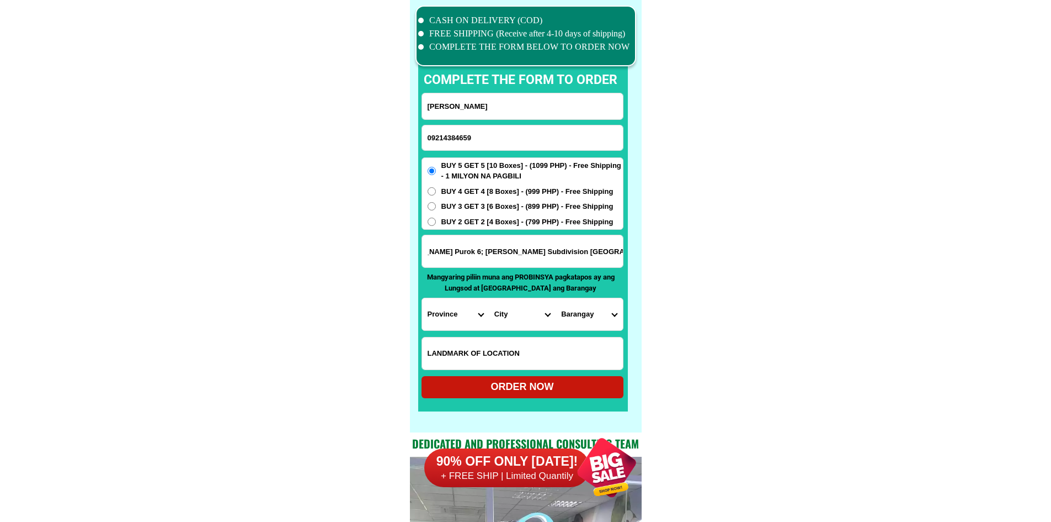
click at [469, 313] on select "Province [GEOGRAPHIC_DATA] [GEOGRAPHIC_DATA] [GEOGRAPHIC_DATA] [GEOGRAPHIC_DATA…" at bounding box center [455, 314] width 67 height 32
select select "63_779"
click at [520, 317] on select "City Angeles-city Apalit Arayat Bacolor Candaba Floridablanca Guagua Lubao Maba…" at bounding box center [522, 314] width 67 height 32
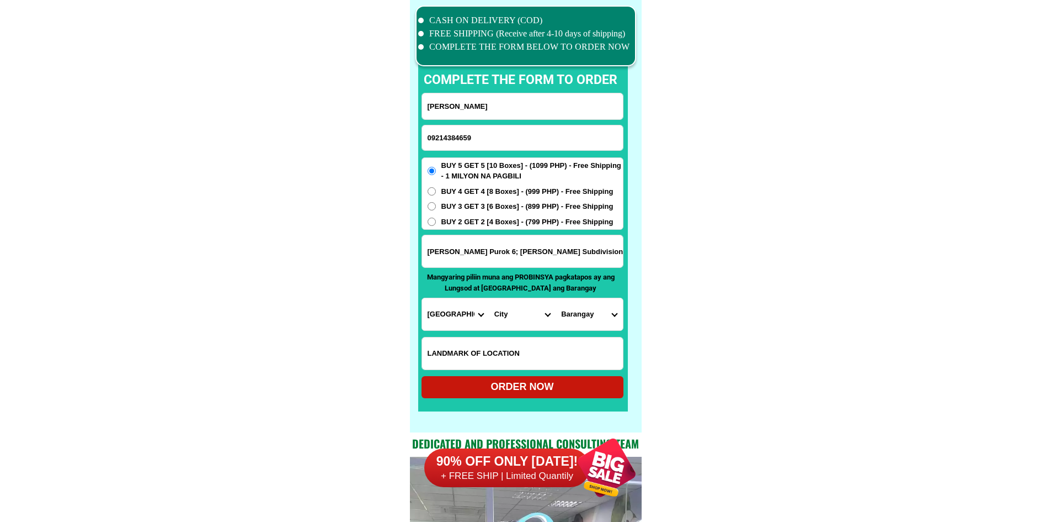
select select "63_779942"
click at [489, 298] on select "City Angeles-city Apalit Arayat Bacolor Candaba Floridablanca Guagua Lubao Maba…" at bounding box center [522, 314] width 67 height 32
click at [589, 313] on select "Barangay Arenas Baliti Batasan Buensuceso Candating Cupang (santa lucia) Gatiaw…" at bounding box center [589, 314] width 67 height 32
click at [593, 311] on select "Barangay Arenas Baliti Batasan Buensuceso Candating Cupang (santa lucia) Gatiaw…" at bounding box center [589, 314] width 67 height 32
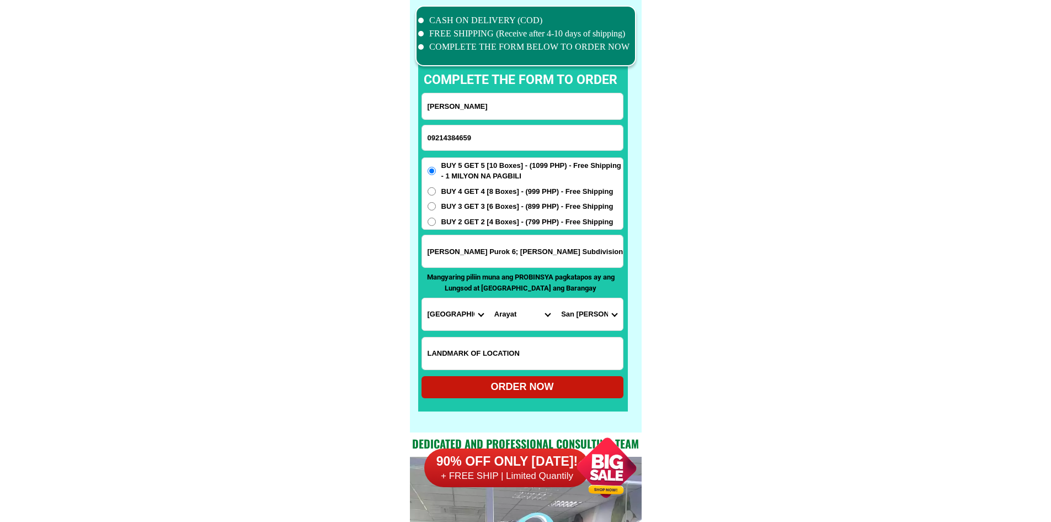
select select "63_77994266771"
click at [590, 382] on div "ORDER NOW" at bounding box center [523, 386] width 202 height 15
radio input "true"
click at [438, 136] on input "09214384659" at bounding box center [522, 137] width 201 height 25
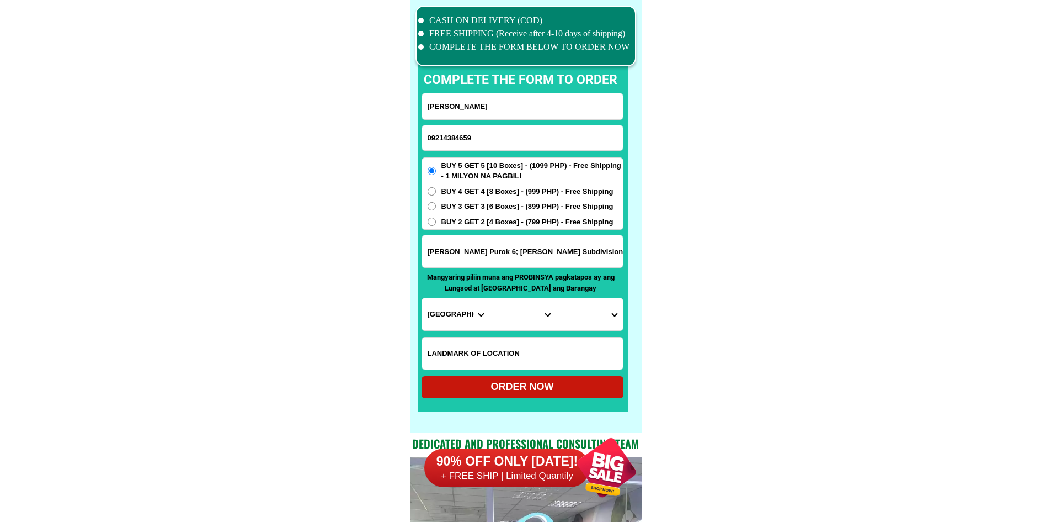
paste input "09260353186"
type input "09260353186"
drag, startPoint x: 465, startPoint y: 111, endPoint x: 477, endPoint y: 25, distance: 87.5
click at [465, 111] on input "Input full_name" at bounding box center [522, 106] width 201 height 26
paste input "rosary. lorica."
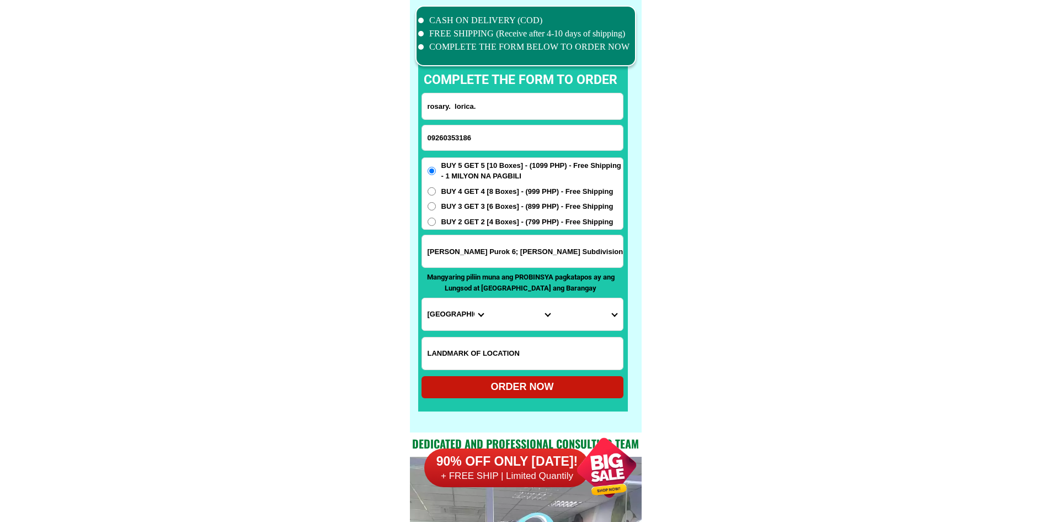
type input "rosary. lorica."
click at [485, 260] on input "Input address" at bounding box center [522, 251] width 201 height 32
paste input "Decena. p4inarado. Daraga. Albay. phillippines."
type input "Decena. p4inarado. Daraga. Albay. phillippines."
click at [449, 312] on select "Province [GEOGRAPHIC_DATA] [GEOGRAPHIC_DATA] [GEOGRAPHIC_DATA] [GEOGRAPHIC_DATA…" at bounding box center [455, 314] width 67 height 32
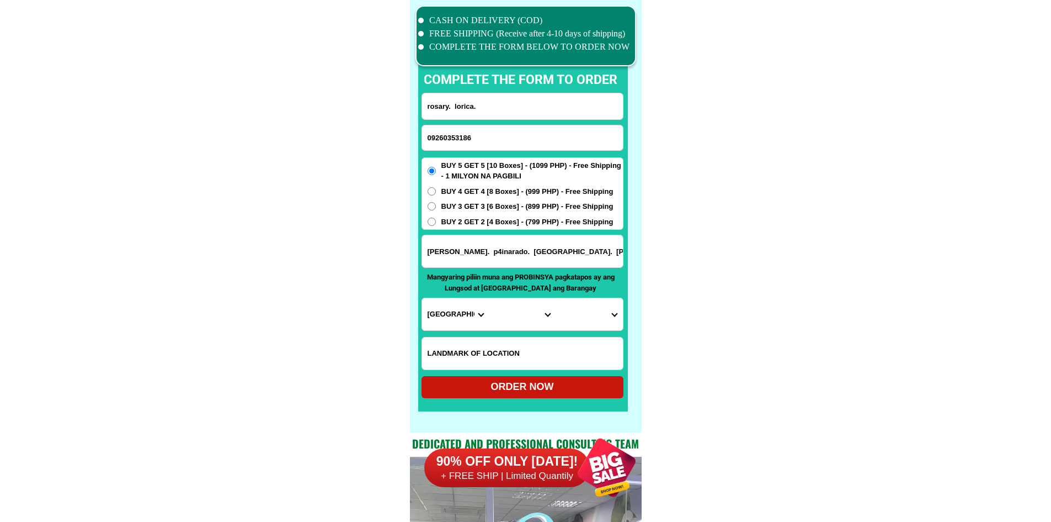
select select "63_402"
click at [422, 298] on select "Province [GEOGRAPHIC_DATA] [GEOGRAPHIC_DATA] [GEOGRAPHIC_DATA] [GEOGRAPHIC_DATA…" at bounding box center [455, 314] width 67 height 32
click at [530, 310] on select "City Albay-malinao Albay-santo-domingo Bacacay Camalig Daraga Guinobatan Jovell…" at bounding box center [522, 314] width 67 height 32
select select "63_4023678"
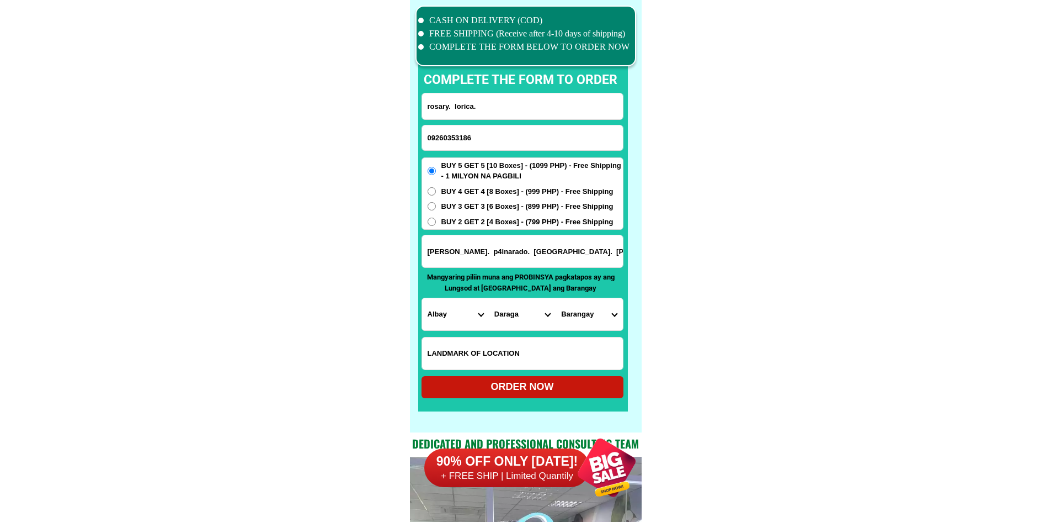
click at [593, 313] on select "Barangay Alcala Alobo Anislag Bagumbayan Balinad Banadero Banag Bascaran Bigao …" at bounding box center [589, 314] width 67 height 32
click at [610, 328] on select "Barangay Alcala Alobo Anislag Bagumbayan Balinad Banadero Banag Bascaran Bigao …" at bounding box center [589, 314] width 67 height 32
drag, startPoint x: 768, startPoint y: 342, endPoint x: 733, endPoint y: 363, distance: 41.1
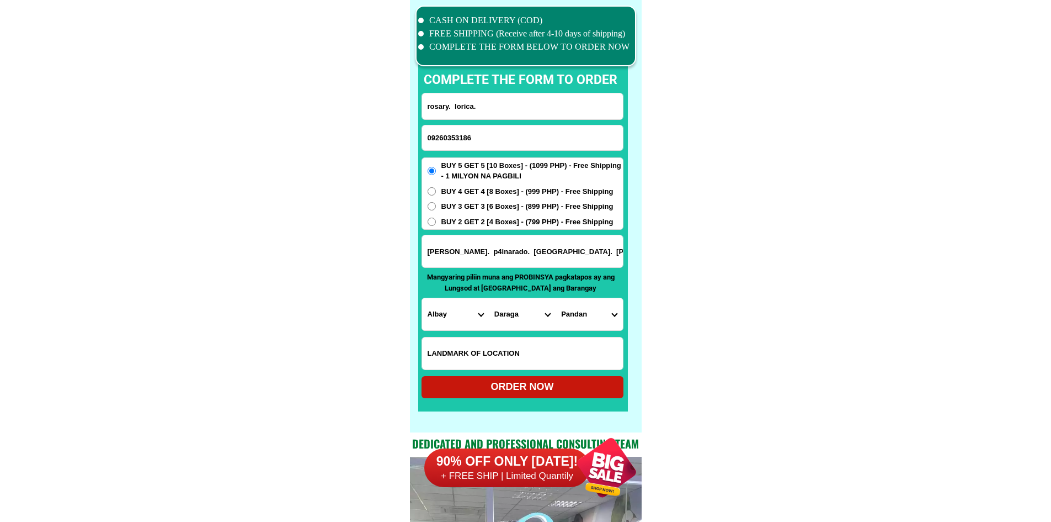
drag, startPoint x: 510, startPoint y: 396, endPoint x: 579, endPoint y: 254, distance: 157.2
click at [579, 254] on form "rosary. lorica. 09260353186 ORDER NOW Decena. p4inarado. Daraga. Albay. phillip…" at bounding box center [523, 245] width 202 height 305
click at [595, 323] on select "Barangay Alcala Alobo Anislag Bagumbayan Balinad Banadero Banag Bascaran Bigao …" at bounding box center [589, 314] width 67 height 32
click at [597, 318] on select "Barangay Alcala Alobo Anislag Bagumbayan Balinad Banadero Banag Bascaran Bigao …" at bounding box center [589, 314] width 67 height 32
click at [597, 317] on select "Barangay Alcala Alobo Anislag Bagumbayan Balinad Banadero Banag Bascaran Bigao …" at bounding box center [589, 314] width 67 height 32
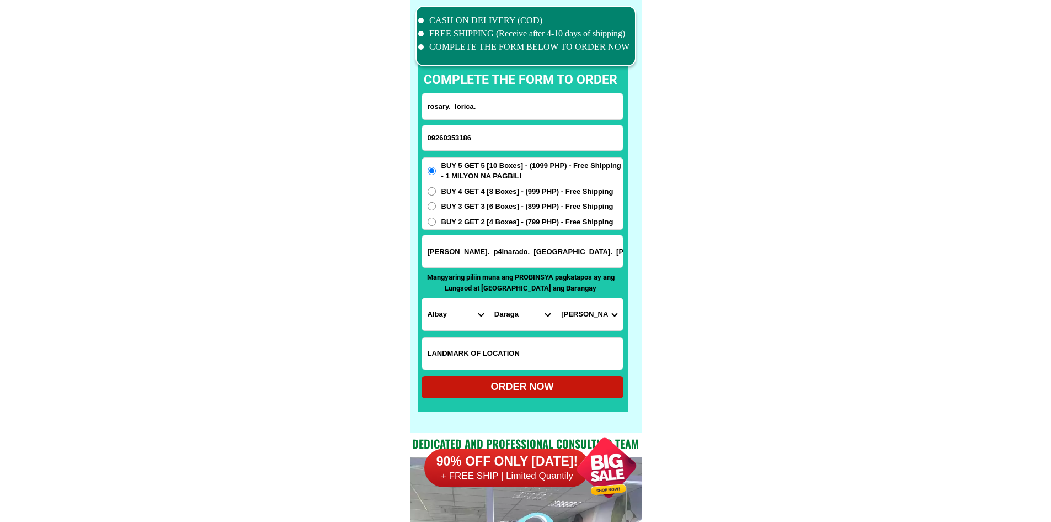
click at [502, 253] on input "Decena. p4inarado. Daraga. Albay. phillippines." at bounding box center [522, 251] width 201 height 32
click at [578, 319] on select "Barangay Alcala Alobo Anislag Bagumbayan Balinad Banadero Banag Bascaran Bigao …" at bounding box center [589, 314] width 67 height 32
select select "63_40236785045"
drag, startPoint x: 695, startPoint y: 331, endPoint x: 687, endPoint y: 338, distance: 10.6
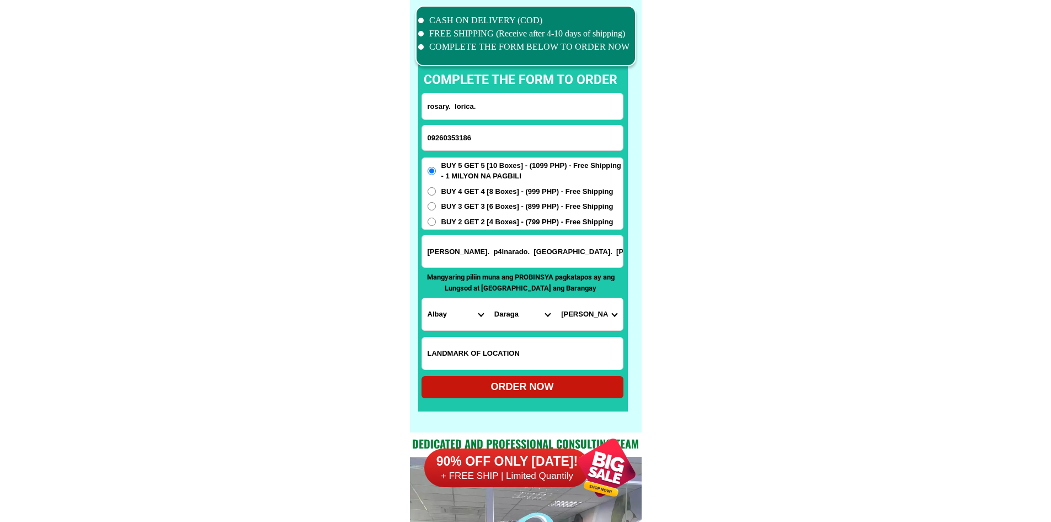
click at [544, 393] on div "ORDER NOW" at bounding box center [523, 386] width 202 height 15
radio input "true"
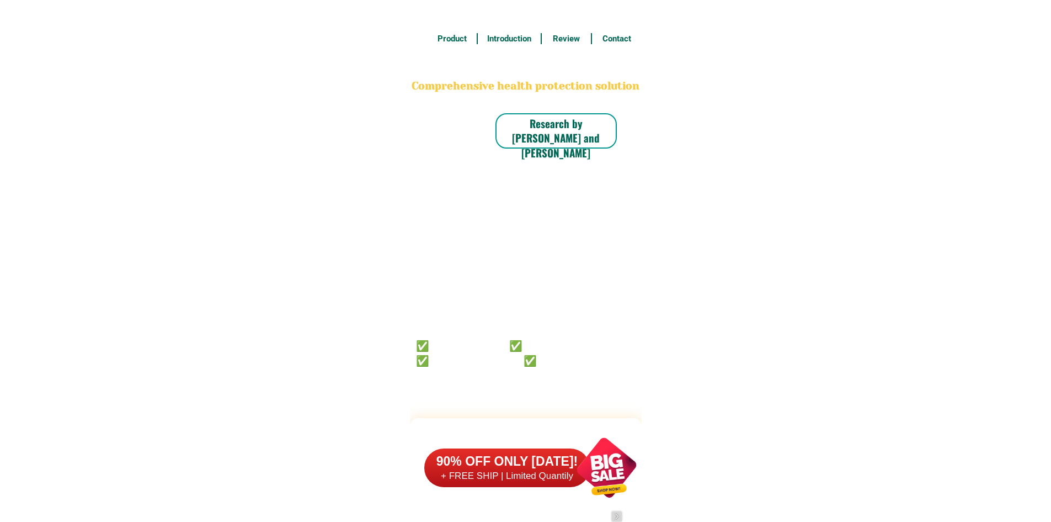
scroll to position [8579, 0]
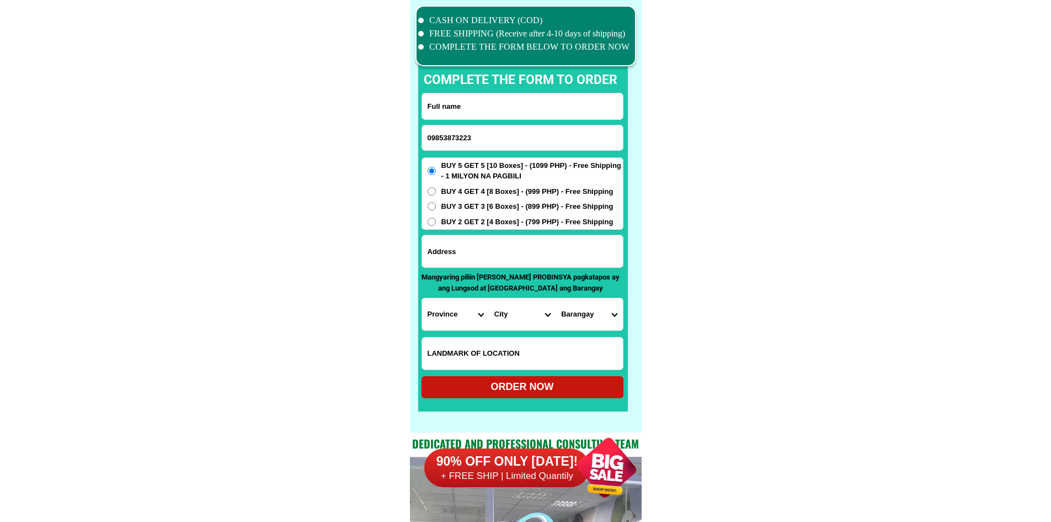
type input "09853873223"
drag, startPoint x: 492, startPoint y: 108, endPoint x: 492, endPoint y: 100, distance: 7.7
click at [492, 108] on input "Input full_name" at bounding box center [522, 106] width 201 height 26
paste input "[PERSON_NAME]"
type input "[PERSON_NAME]"
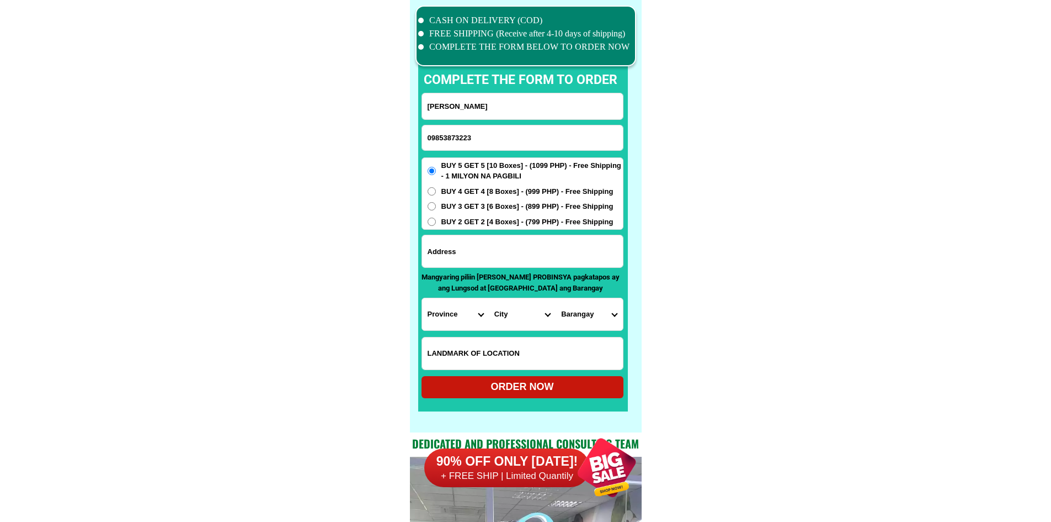
click at [515, 189] on span "BUY 4 GET 4 [8 Boxes] - (999 PHP) - Free Shipping" at bounding box center [527, 191] width 172 height 11
click at [436, 189] on input "BUY 4 GET 4 [8 Boxes] - (999 PHP) - Free Shipping" at bounding box center [432, 191] width 8 height 8
radio input "true"
click at [484, 269] on form "[PERSON_NAME] 09853873223 ORDER NOW Province [GEOGRAPHIC_DATA] [GEOGRAPHIC_DATA…" at bounding box center [523, 245] width 202 height 305
drag, startPoint x: 580, startPoint y: 257, endPoint x: 594, endPoint y: 257, distance: 14.3
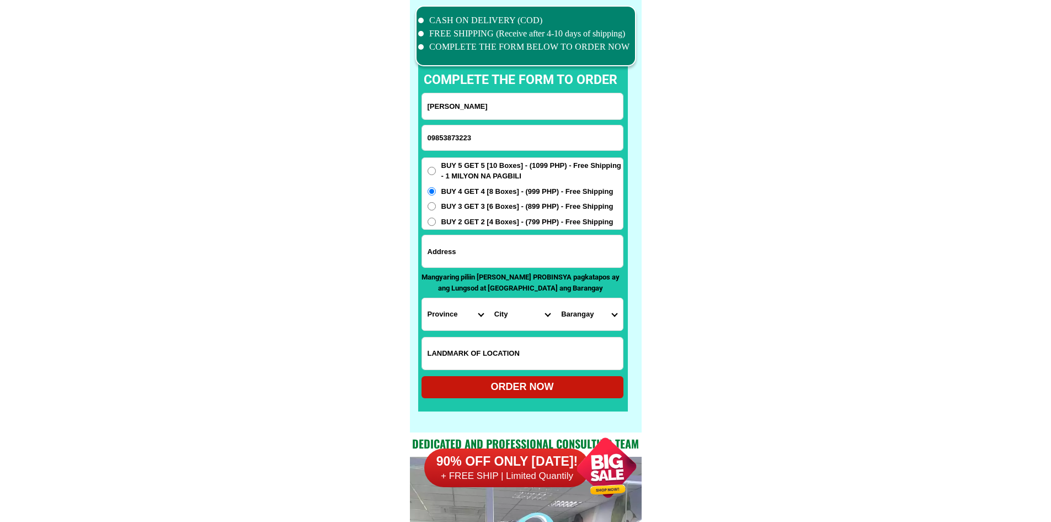
click at [580, 257] on input "Input address" at bounding box center [522, 251] width 201 height 32
paste input "north centro sipocot cam sur [GEOGRAPHIC_DATA] [GEOGRAPHIC_DATA] cam sur setio 1"
type input "north centro sipocot cam sur [GEOGRAPHIC_DATA] [GEOGRAPHIC_DATA] cam sur setio 1"
drag, startPoint x: 753, startPoint y: 274, endPoint x: 748, endPoint y: 277, distance: 5.7
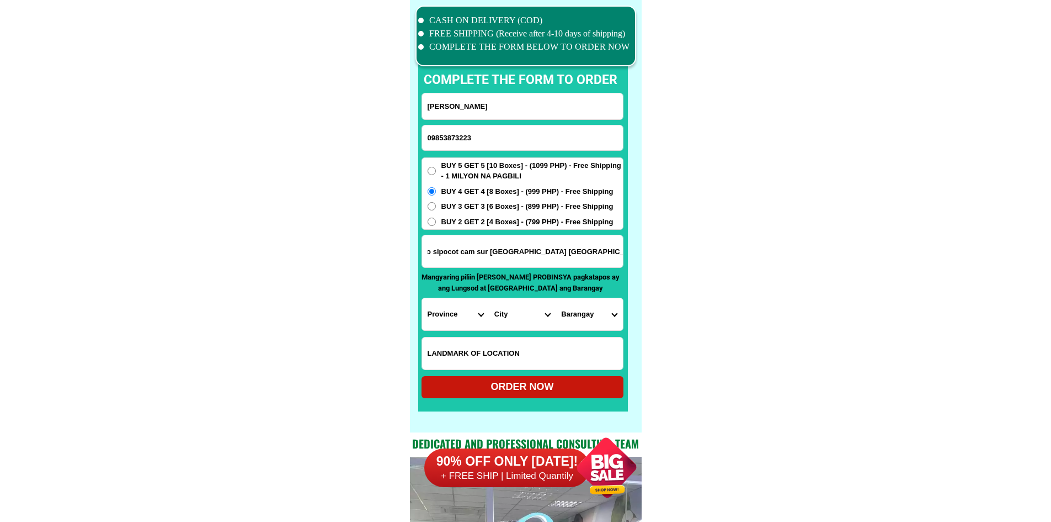
drag, startPoint x: 691, startPoint y: 251, endPoint x: 736, endPoint y: 257, distance: 45.1
click at [451, 309] on select "Province [GEOGRAPHIC_DATA] [GEOGRAPHIC_DATA] [GEOGRAPHIC_DATA] [GEOGRAPHIC_DATA…" at bounding box center [455, 314] width 67 height 32
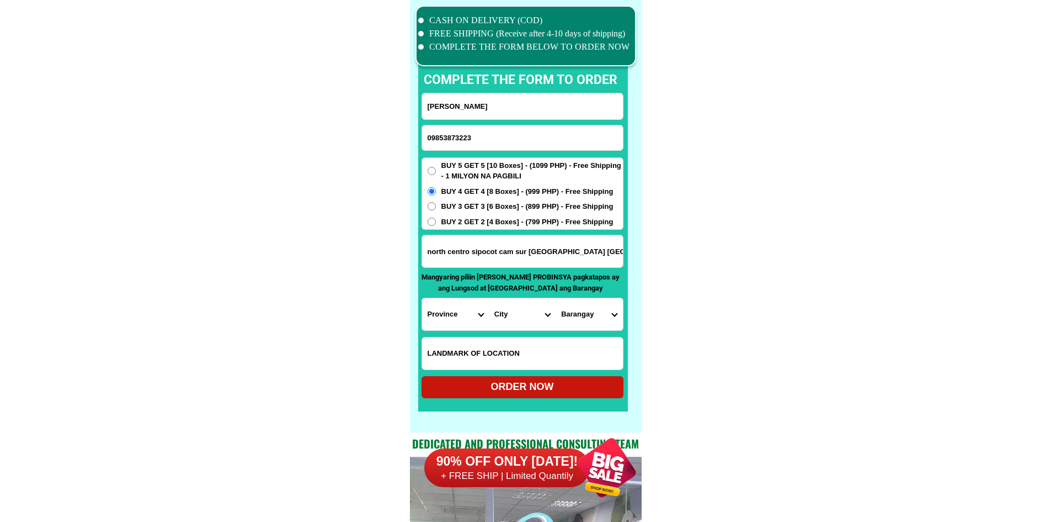
select select "63_374"
drag, startPoint x: 676, startPoint y: 300, endPoint x: 669, endPoint y: 298, distance: 7.0
click at [518, 311] on select "City Baao Balatan Bombon Buhi [PERSON_NAME][GEOGRAPHIC_DATA] Calabanga [GEOGRAP…" at bounding box center [522, 314] width 67 height 32
select select "63_3744304"
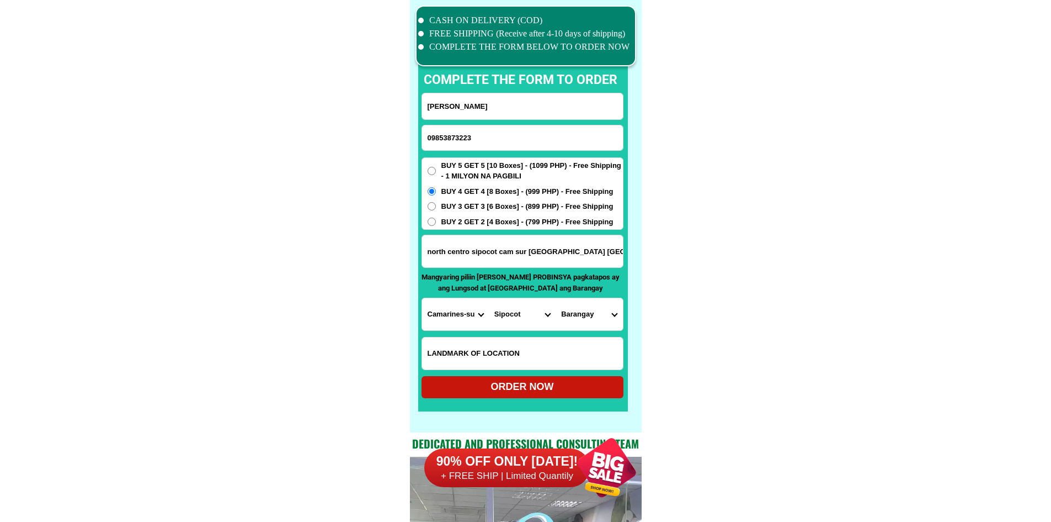
click at [489, 298] on select "City Baao Balatan Bombon Buhi [PERSON_NAME][GEOGRAPHIC_DATA] Calabanga [GEOGRAP…" at bounding box center [522, 314] width 67 height 32
click at [592, 312] on select "Barangay Aldezar Alteza Anib [PERSON_NAME] Bagong sirang Binahian Bolo norte Bo…" at bounding box center [589, 314] width 67 height 32
select select "63_3744304677"
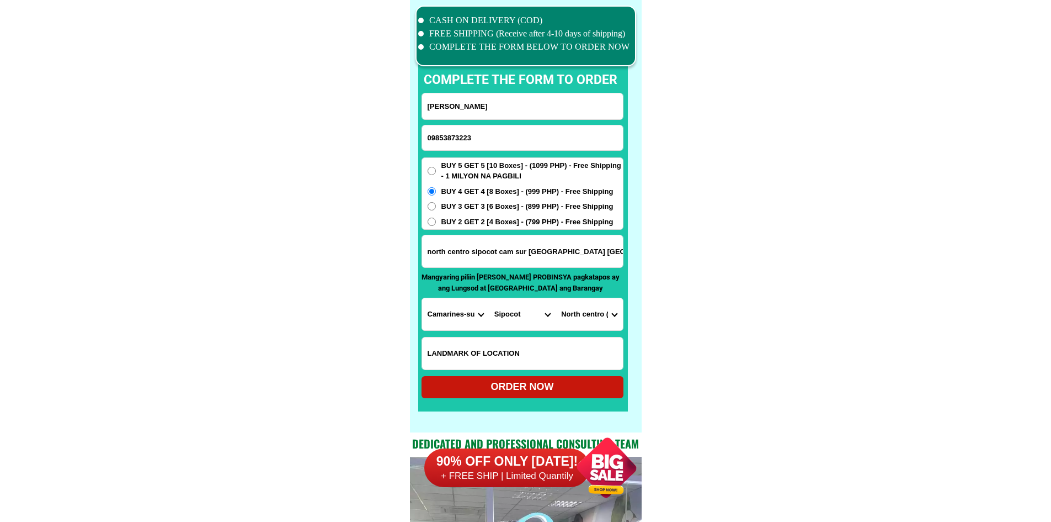
click at [592, 312] on select "Barangay Aldezar Alteza Anib [PERSON_NAME] Bagong sirang Binahian Bolo norte Bo…" at bounding box center [589, 314] width 67 height 32
click at [556, 298] on select "Barangay Aldezar Alteza Anib [PERSON_NAME] Bagong sirang Binahian Bolo norte Bo…" at bounding box center [589, 314] width 67 height 32
click at [557, 382] on div "ORDER NOW" at bounding box center [523, 386] width 202 height 15
type input "09853873223"
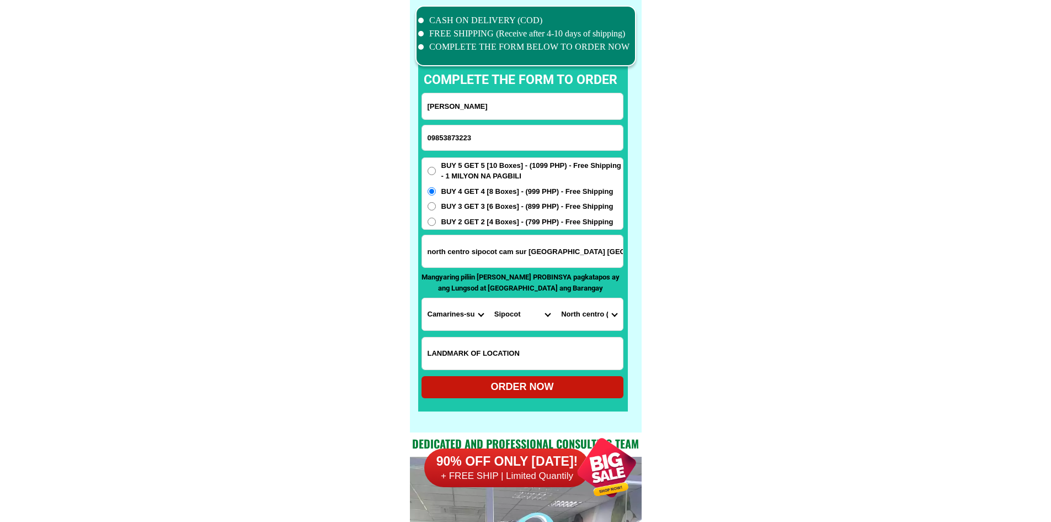
radio input "true"
click at [466, 141] on input "09853873223" at bounding box center [522, 137] width 201 height 25
paste input "09659334394"
type input "09659334394"
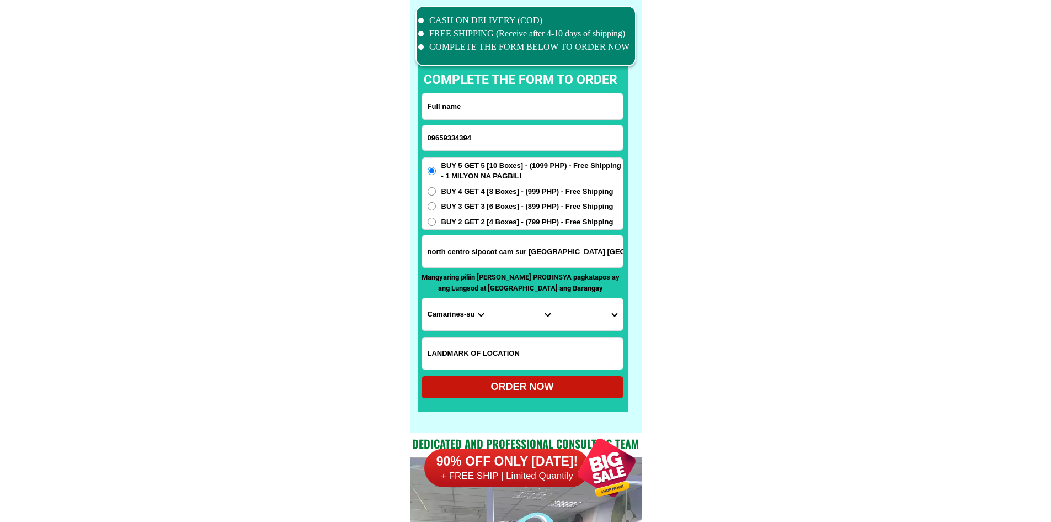
click at [578, 109] on input "Input full_name" at bounding box center [522, 106] width 201 height 26
paste input "[PERSON_NAME]"
type input "[PERSON_NAME]"
click at [543, 264] on input "Input address" at bounding box center [522, 251] width 201 height 32
paste input "Sagrdà. [GEOGRAPHIC_DATA]. Çar car. [GEOGRAPHIC_DATA]"
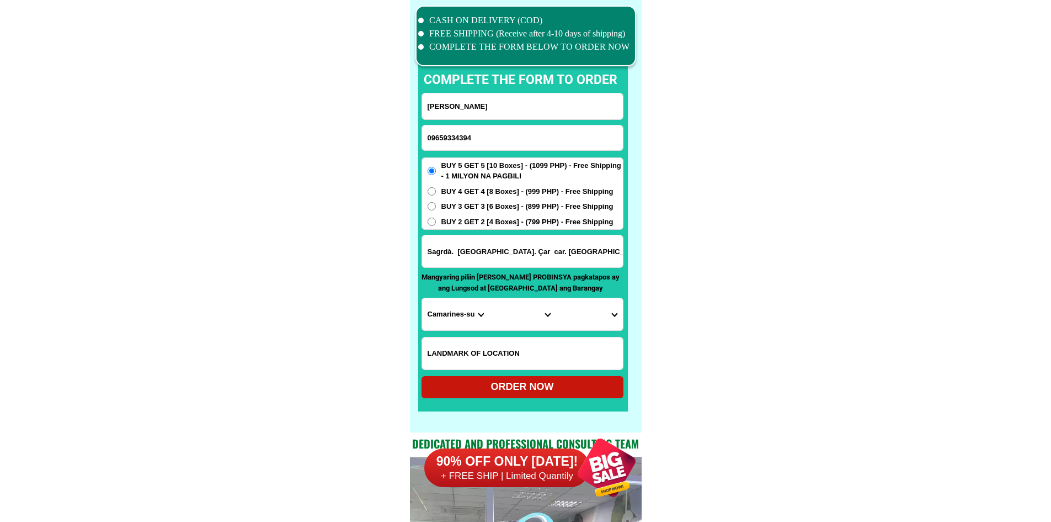
type input "Sagrdà. [GEOGRAPHIC_DATA]. Çar car. [GEOGRAPHIC_DATA]"
drag, startPoint x: 826, startPoint y: 269, endPoint x: 820, endPoint y: 273, distance: 7.1
click at [465, 317] on select "Province [GEOGRAPHIC_DATA] [GEOGRAPHIC_DATA] [GEOGRAPHIC_DATA] [GEOGRAPHIC_DATA…" at bounding box center [455, 314] width 67 height 32
select select "63_8"
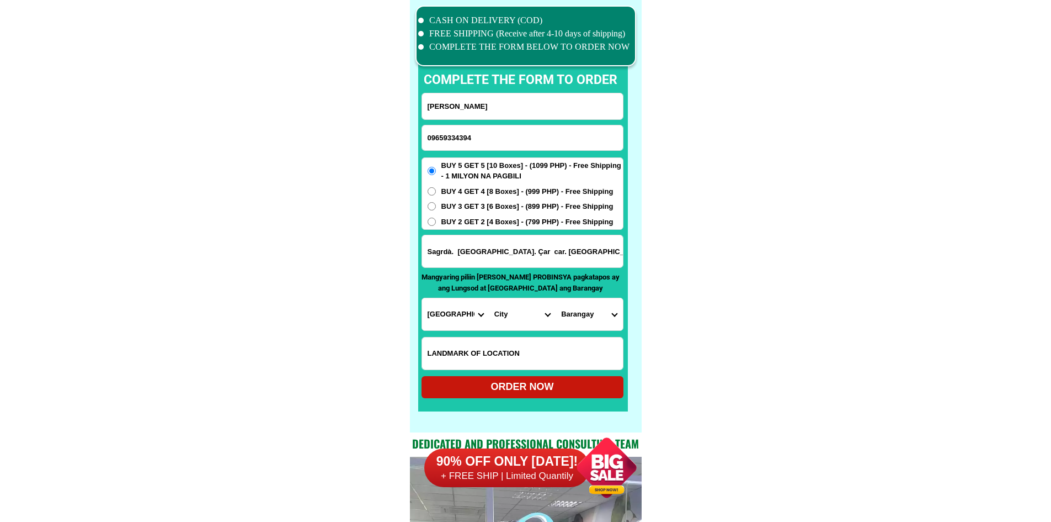
click at [501, 316] on select "City Alcoy [GEOGRAPHIC_DATA] [GEOGRAPHIC_DATA] [GEOGRAPHIC_DATA] [GEOGRAPHIC_DA…" at bounding box center [522, 314] width 67 height 32
select select "63_88043"
click at [590, 311] on select "Barangay Bolinawan Buenavista Calidngan Can-asujan [PERSON_NAME] Liburon Napo […" at bounding box center [589, 314] width 67 height 32
select select "63_880434576"
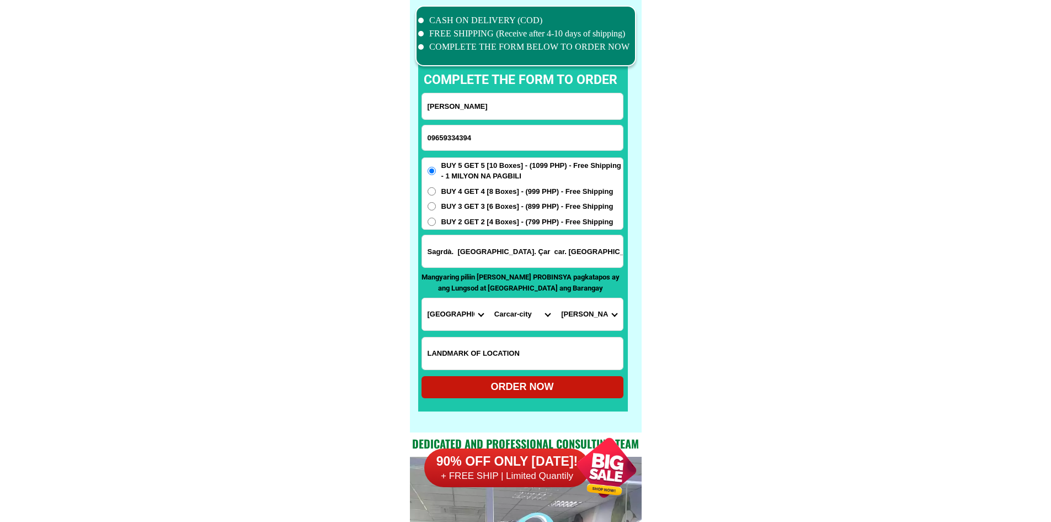
drag, startPoint x: 758, startPoint y: 328, endPoint x: 622, endPoint y: 356, distance: 138.5
click at [558, 379] on div "ORDER NOW" at bounding box center [523, 387] width 202 height 22
radio input "true"
